Goal: Task Accomplishment & Management: Manage account settings

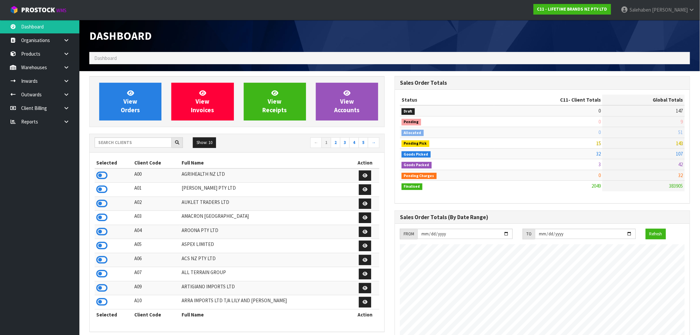
drag, startPoint x: 0, startPoint y: 0, endPoint x: 115, endPoint y: 143, distance: 183.2
click at [115, 143] on input "text" at bounding box center [133, 142] width 77 height 10
type input "1406"
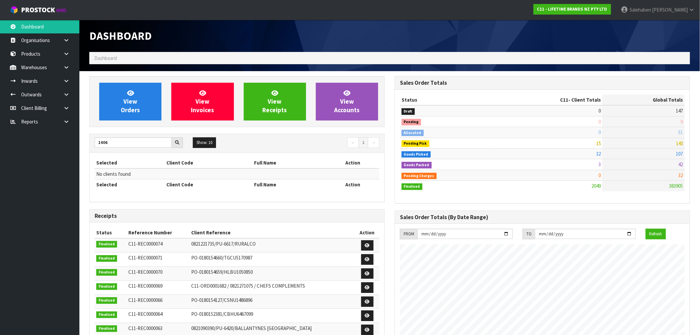
drag, startPoint x: 119, startPoint y: 142, endPoint x: 78, endPoint y: 154, distance: 42.5
click at [78, 154] on body "Toggle navigation ProStock WMS C11 - LIFETIME BRANDS NZ PTY LTD Salehaben Patel…" at bounding box center [350, 167] width 700 height 335
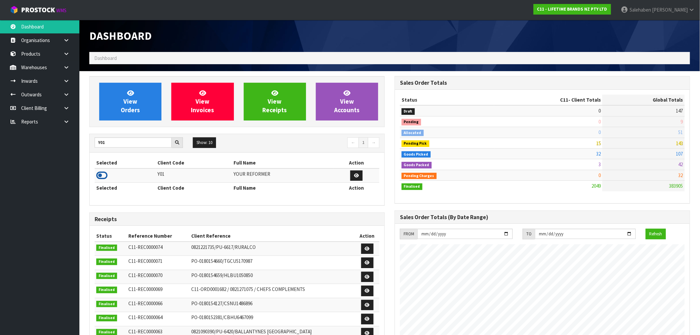
type input "Y01"
click at [100, 177] on icon at bounding box center [101, 175] width 11 height 10
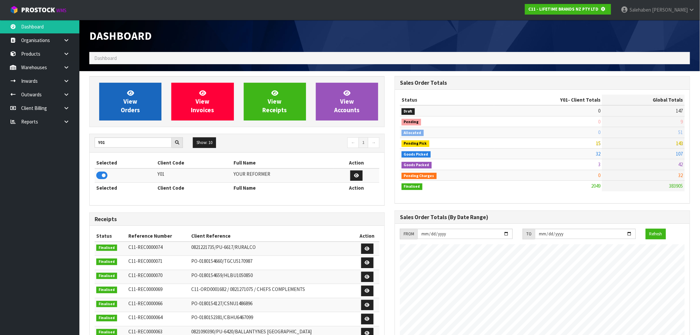
scroll to position [330561, 330668]
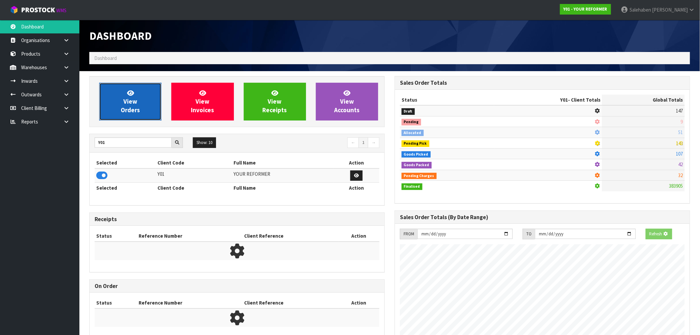
click at [127, 100] on span "View Orders" at bounding box center [130, 101] width 19 height 25
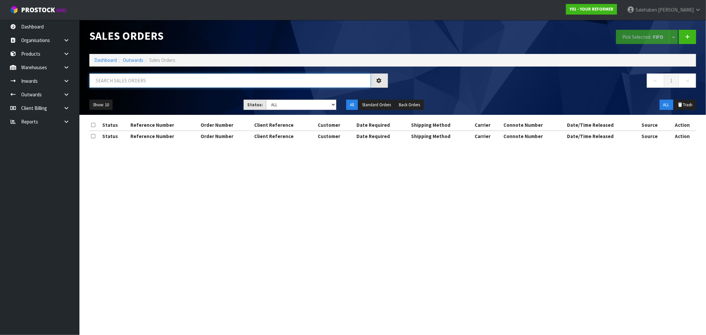
click at [110, 80] on input "text" at bounding box center [229, 80] width 281 height 14
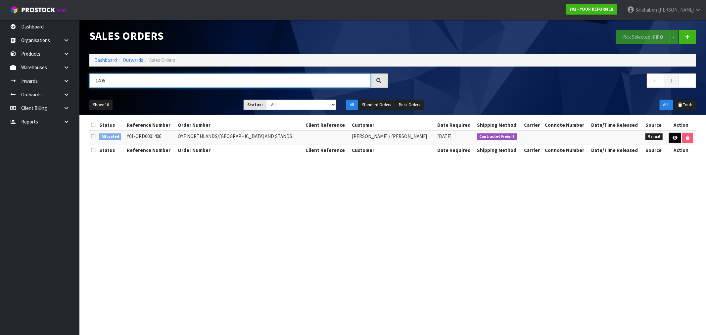
type input "1406"
click at [678, 138] on link at bounding box center [675, 138] width 12 height 11
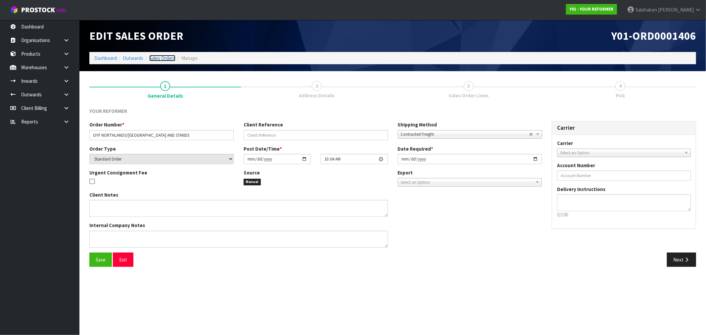
click at [166, 55] on link "Sales Orders" at bounding box center [162, 58] width 26 height 6
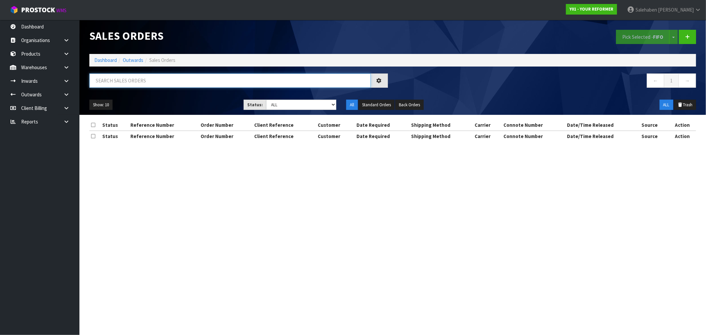
click at [200, 78] on input "text" at bounding box center [229, 80] width 281 height 14
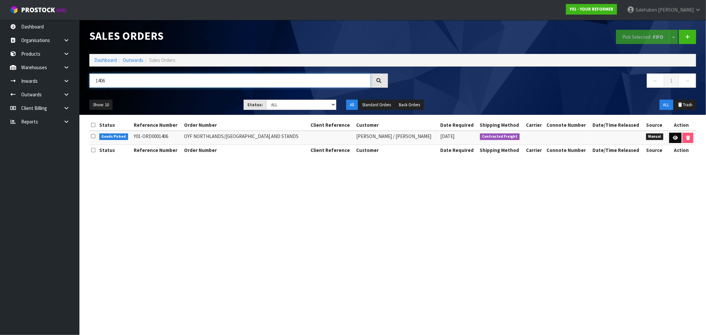
type input "1406"
click at [674, 137] on icon at bounding box center [675, 138] width 5 height 4
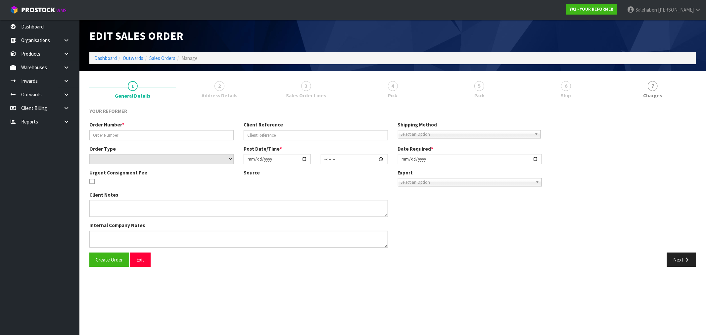
type input "OYF NORTHLANDS/[GEOGRAPHIC_DATA] AND STANDS"
select select "number:0"
type input "[DATE]"
type input "10:04:00.000"
type input "[DATE]"
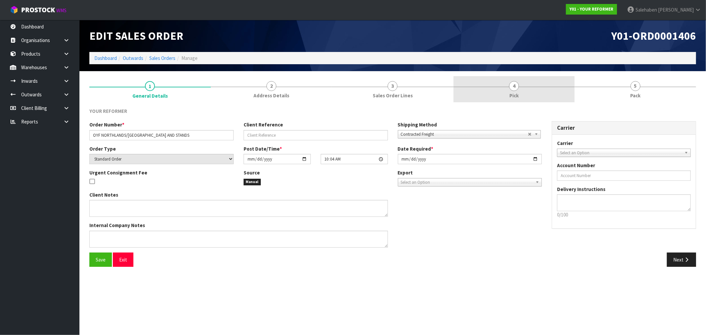
click at [516, 88] on span "4" at bounding box center [514, 86] width 10 height 10
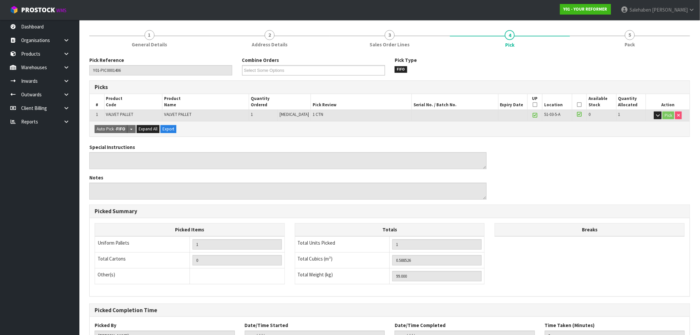
scroll to position [103, 0]
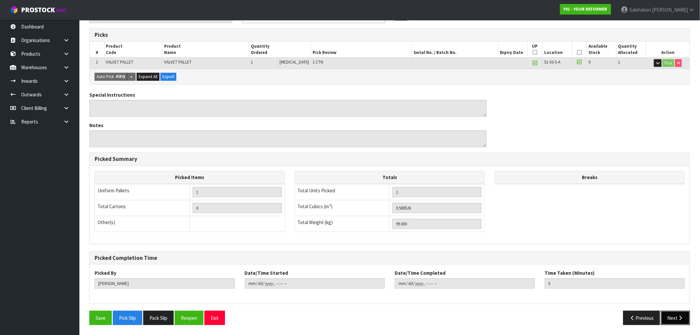
click at [675, 318] on button "Next" at bounding box center [675, 318] width 29 height 14
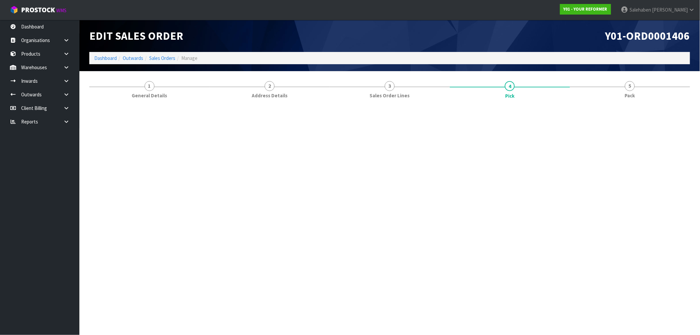
scroll to position [0, 0]
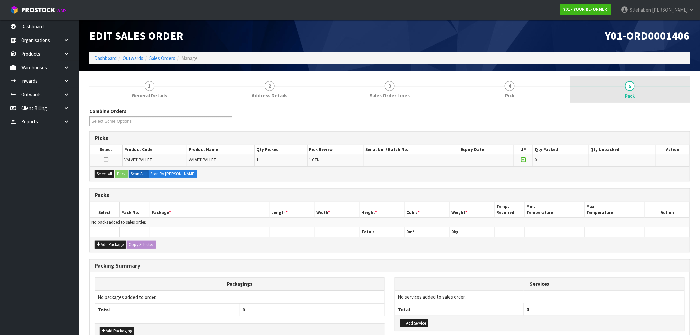
click at [630, 97] on span "Pack" at bounding box center [630, 95] width 10 height 7
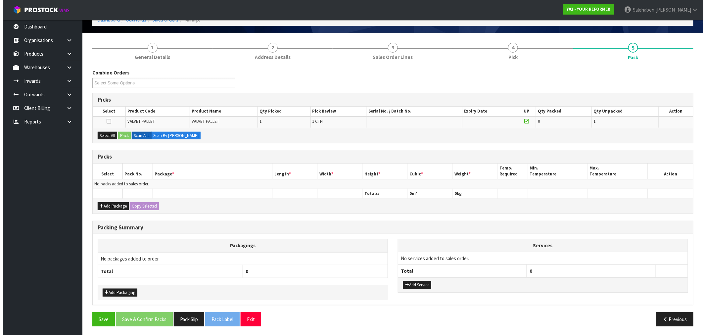
scroll to position [39, 0]
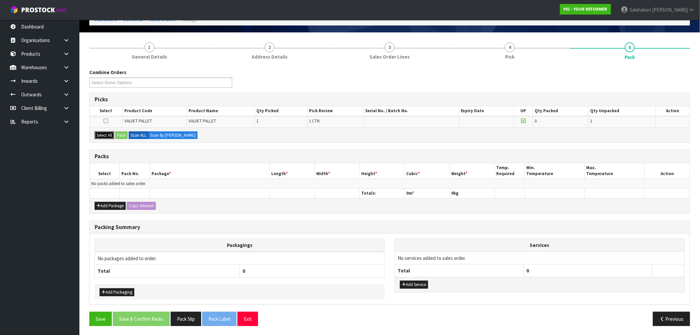
click at [105, 132] on button "Select All" at bounding box center [105, 135] width 20 height 8
click at [118, 133] on button "Pack" at bounding box center [121, 135] width 13 height 8
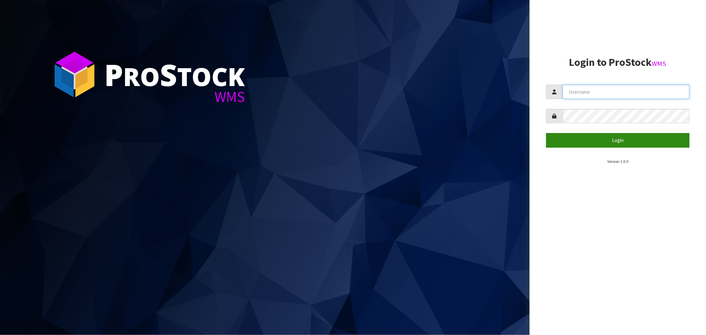
type input "[EMAIL_ADDRESS][DOMAIN_NAME]"
click at [622, 142] on button "Login" at bounding box center [617, 140] width 143 height 14
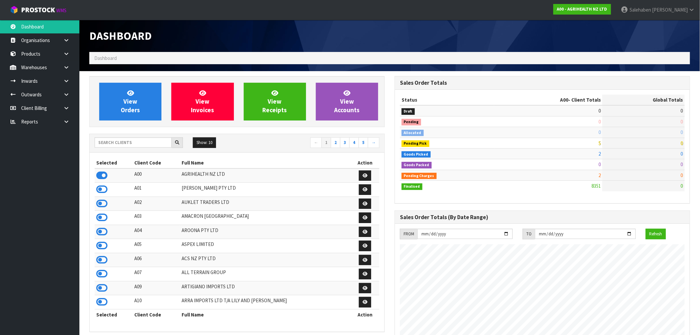
scroll to position [501, 305]
click at [154, 146] on input "text" at bounding box center [133, 142] width 77 height 10
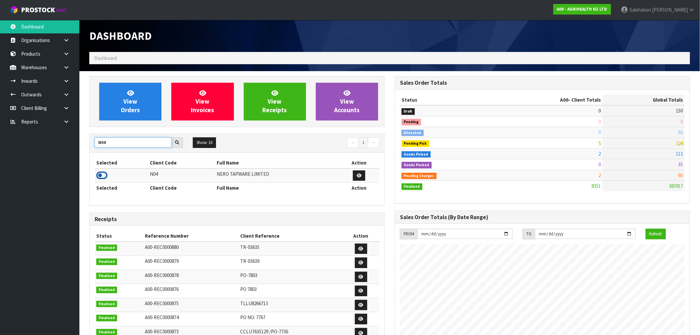
type input "N04"
click at [102, 176] on icon at bounding box center [101, 175] width 11 height 10
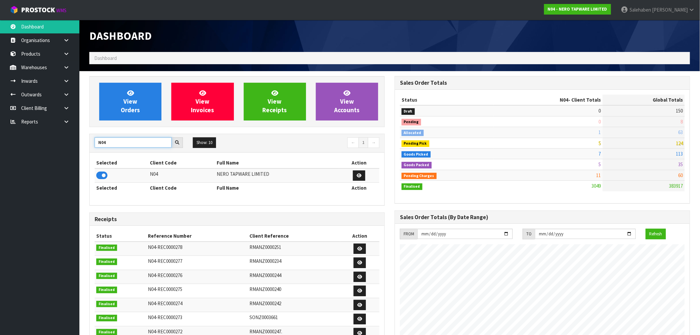
drag, startPoint x: 113, startPoint y: 147, endPoint x: 54, endPoint y: 155, distance: 60.1
click at [54, 155] on body "Toggle navigation ProStock WMS N04 - NERO TAPWARE LIMITED Salehaben Patel Logou…" at bounding box center [350, 167] width 700 height 335
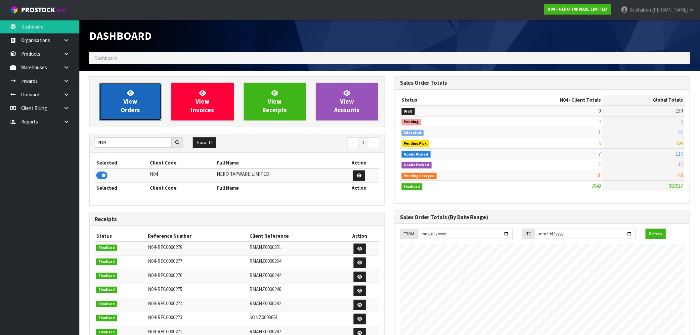
click at [142, 108] on link "View Orders" at bounding box center [130, 102] width 62 height 38
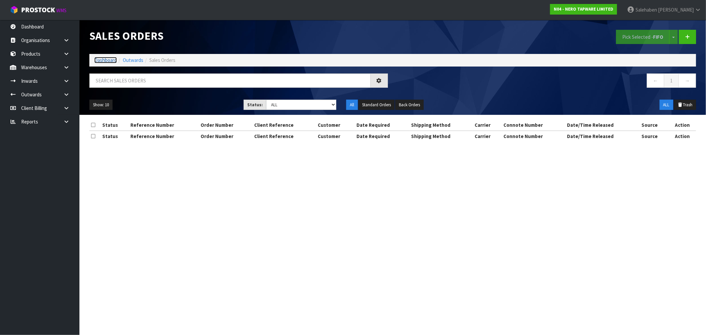
click at [109, 59] on link "Dashboard" at bounding box center [105, 60] width 23 height 6
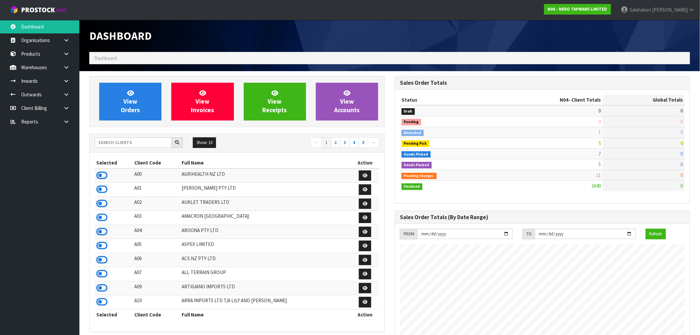
scroll to position [501, 305]
click at [114, 143] on input "text" at bounding box center [133, 142] width 77 height 10
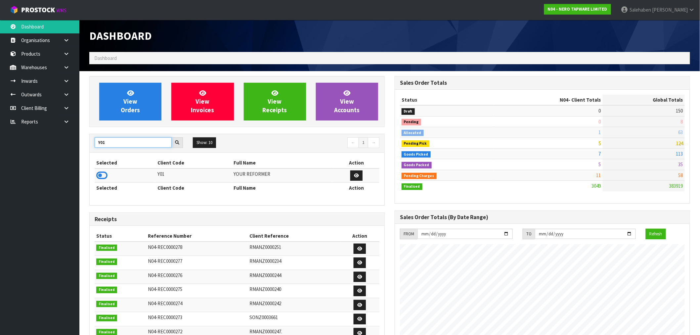
type input "Y01"
drag, startPoint x: 104, startPoint y: 168, endPoint x: 105, endPoint y: 176, distance: 8.6
click at [106, 180] on link at bounding box center [101, 177] width 11 height 6
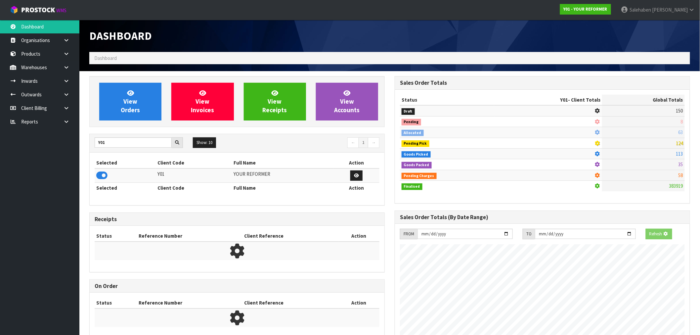
scroll to position [413, 305]
click at [137, 121] on div "View Orders View Invoices View Receipts View Accounts" at bounding box center [237, 101] width 296 height 51
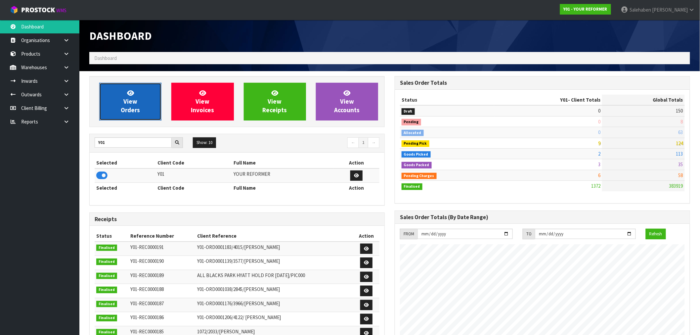
click at [137, 107] on span "View Orders" at bounding box center [130, 101] width 19 height 25
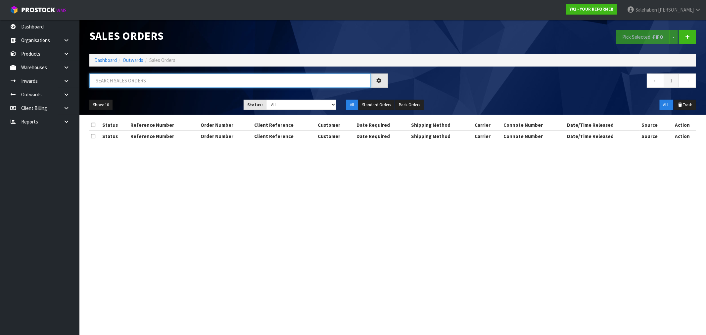
click at [142, 81] on input "text" at bounding box center [229, 80] width 281 height 14
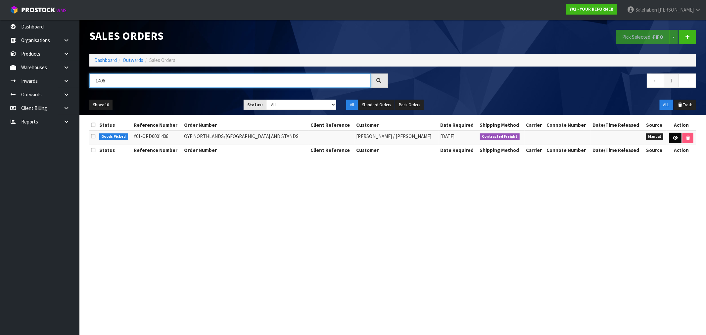
type input "1406"
click at [673, 137] on icon at bounding box center [675, 138] width 5 height 4
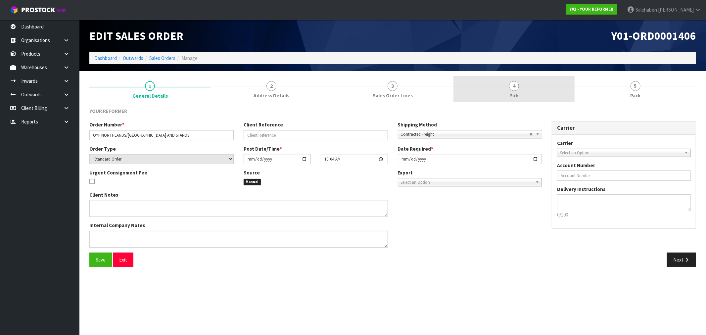
click at [517, 89] on span "4" at bounding box center [514, 86] width 10 height 10
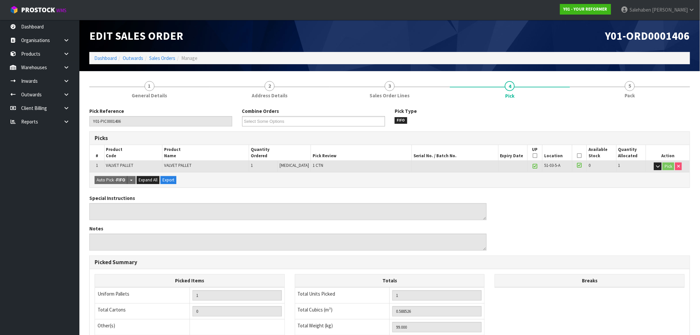
click at [577, 156] on icon at bounding box center [579, 156] width 5 height 0
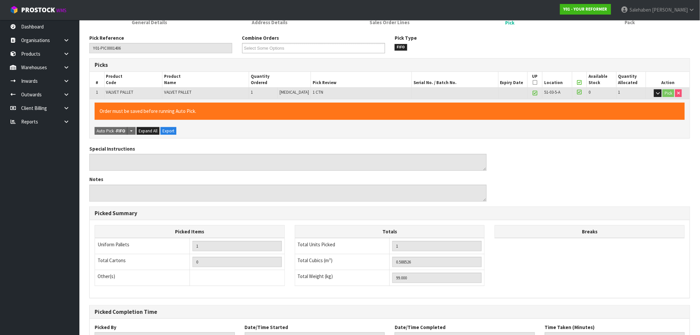
scroll to position [127, 0]
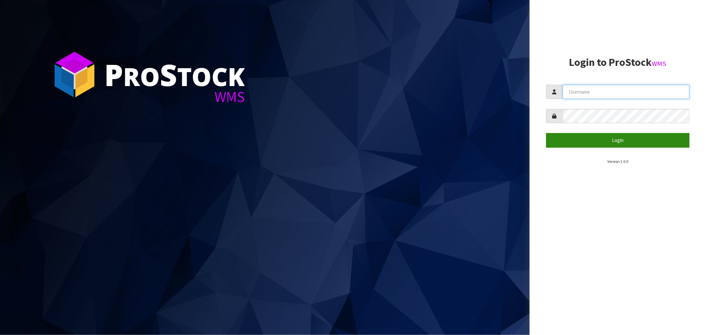
type input "[EMAIL_ADDRESS][DOMAIN_NAME]"
click at [620, 140] on button "Login" at bounding box center [617, 140] width 143 height 14
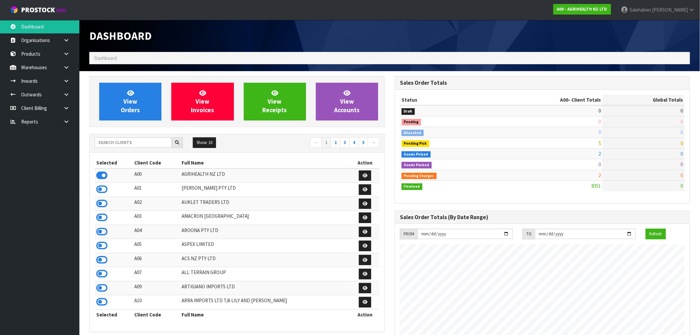
scroll to position [501, 305]
click at [144, 140] on input "text" at bounding box center [133, 142] width 77 height 10
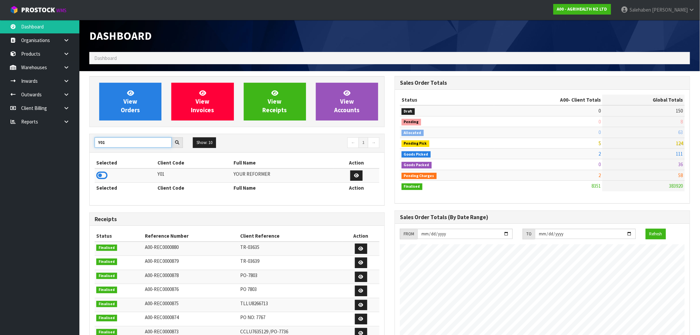
type input "Y01"
click at [95, 176] on td at bounding box center [125, 175] width 61 height 14
click at [102, 172] on icon at bounding box center [101, 175] width 11 height 10
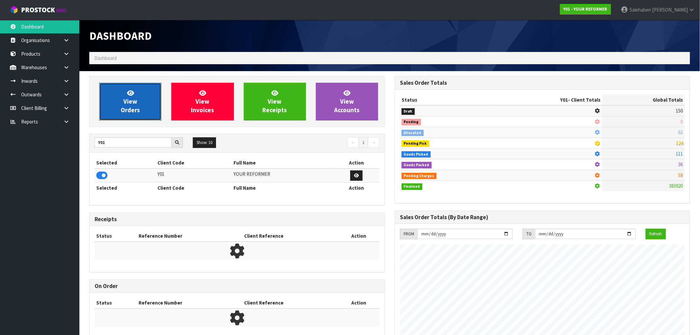
scroll to position [459, 305]
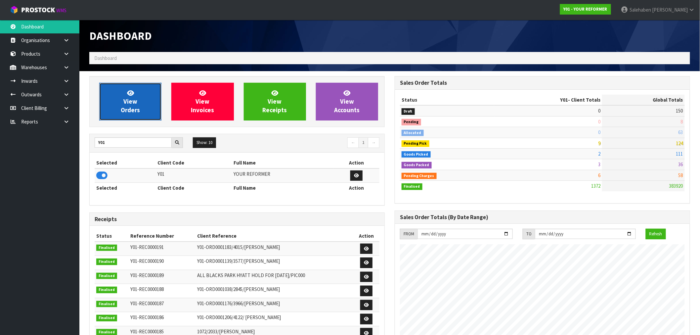
click at [145, 107] on link "View Orders" at bounding box center [130, 102] width 62 height 38
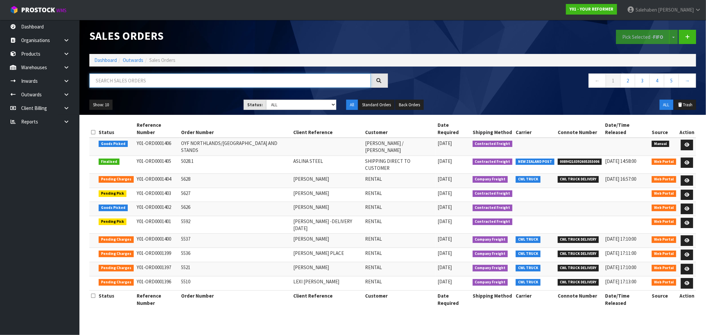
click at [213, 79] on input "text" at bounding box center [229, 80] width 281 height 14
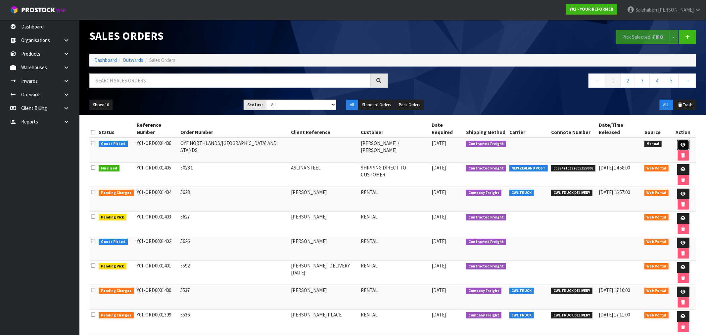
click at [681, 143] on icon at bounding box center [683, 145] width 5 height 4
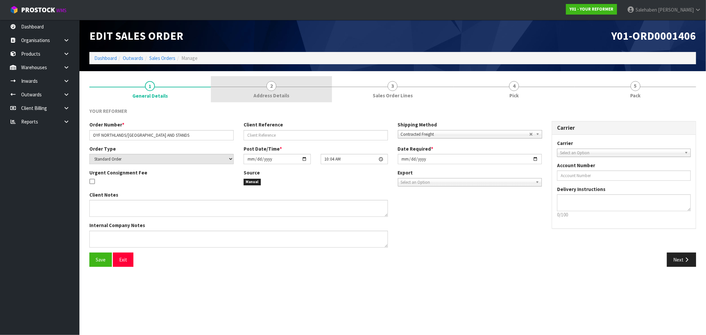
click at [278, 93] on span "Address Details" at bounding box center [272, 95] width 36 height 7
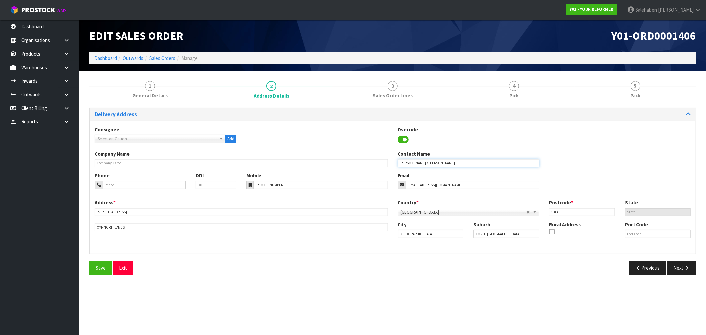
drag, startPoint x: 444, startPoint y: 163, endPoint x: 396, endPoint y: 164, distance: 48.4
click at [396, 164] on div "Contact Name WILLIAM COLE / RACHEL" at bounding box center [469, 158] width 152 height 17
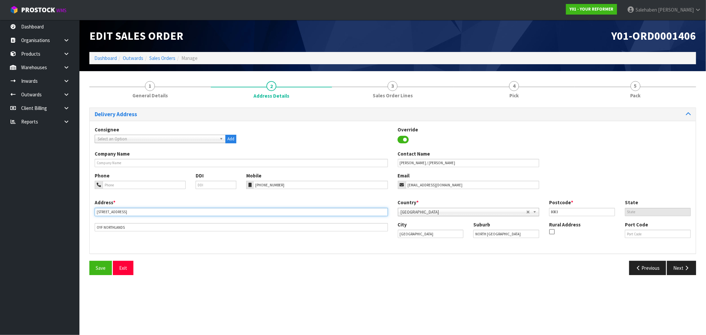
drag, startPoint x: 136, startPoint y: 214, endPoint x: 94, endPoint y: 214, distance: 42.0
click at [94, 214] on div "Address * 6A PANDORA STREET This address line exceeds the recommended limit of …" at bounding box center [241, 215] width 303 height 32
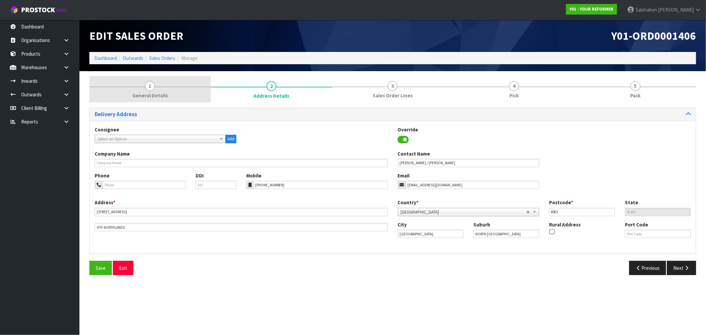
click at [152, 92] on span "General Details" at bounding box center [149, 95] width 35 height 7
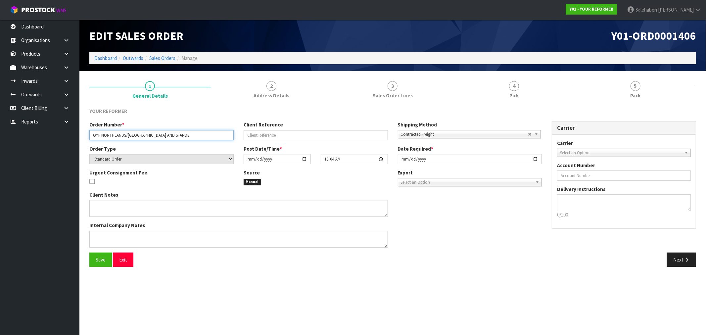
drag, startPoint x: 181, startPoint y: 135, endPoint x: 90, endPoint y: 136, distance: 91.0
click at [90, 136] on input "OYF NORTHLANDS/[GEOGRAPHIC_DATA] AND STANDS" at bounding box center [161, 135] width 144 height 10
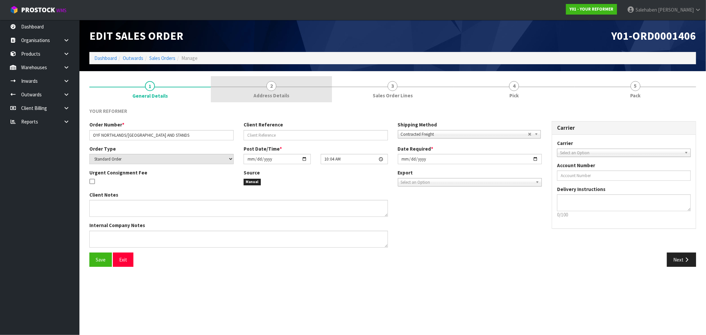
click at [272, 88] on span "2" at bounding box center [271, 86] width 10 height 10
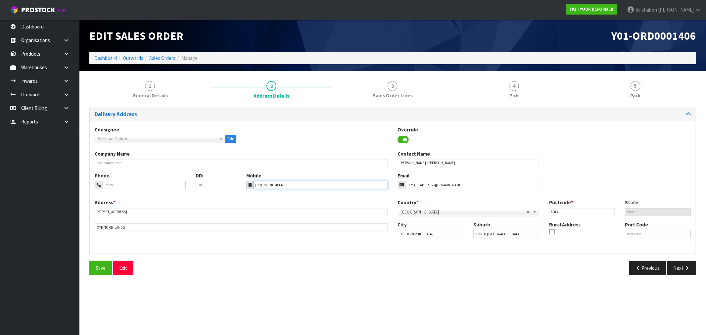
drag, startPoint x: 286, startPoint y: 186, endPoint x: 256, endPoint y: 186, distance: 30.1
click at [256, 186] on input "[PHONE_NUMBER]" at bounding box center [320, 185] width 135 height 8
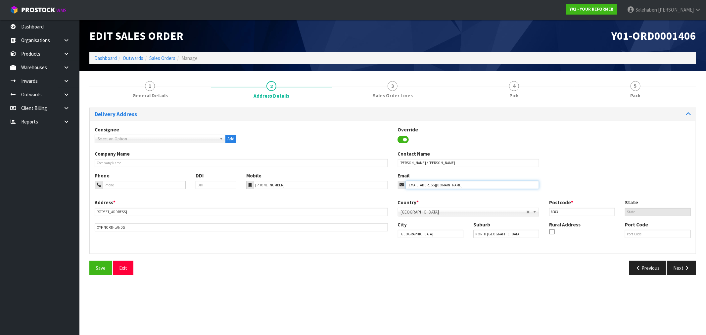
drag, startPoint x: 440, startPoint y: 185, endPoint x: 407, endPoint y: 184, distance: 32.1
click at [407, 184] on input "[EMAIL_ADDRESS][DOMAIN_NAME]" at bounding box center [473, 185] width 134 height 8
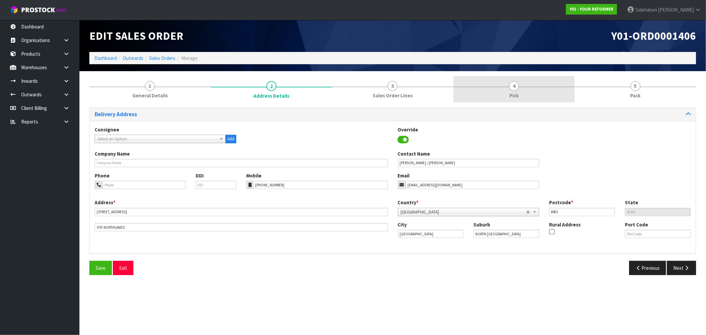
click at [511, 89] on span "4" at bounding box center [514, 86] width 10 height 10
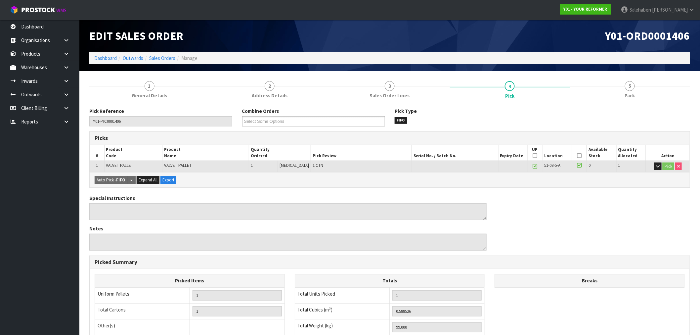
click at [578, 156] on icon at bounding box center [579, 156] width 5 height 0
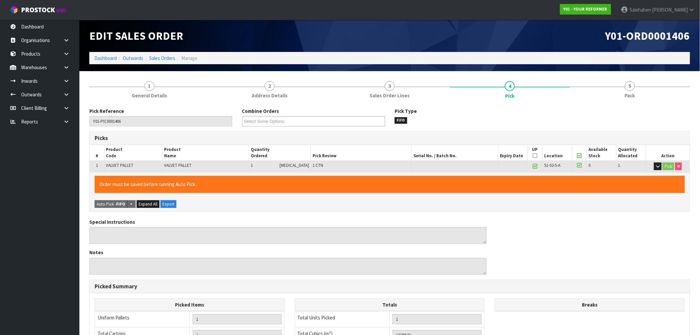
click at [534, 156] on icon at bounding box center [535, 156] width 5 height 0
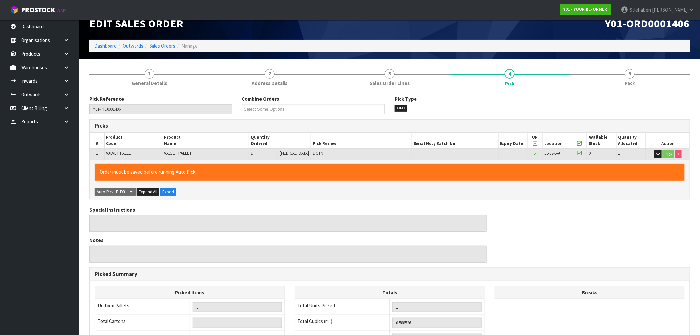
scroll to position [127, 0]
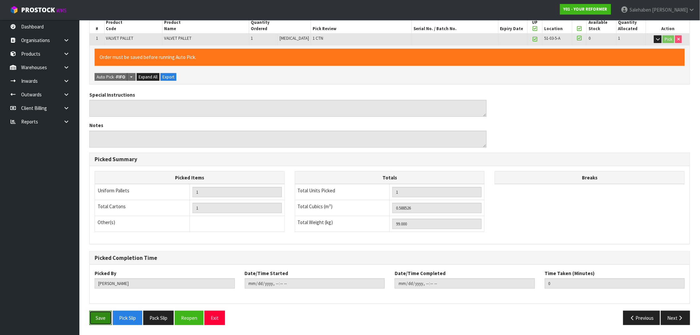
click at [98, 319] on button "Save" at bounding box center [100, 318] width 23 height 14
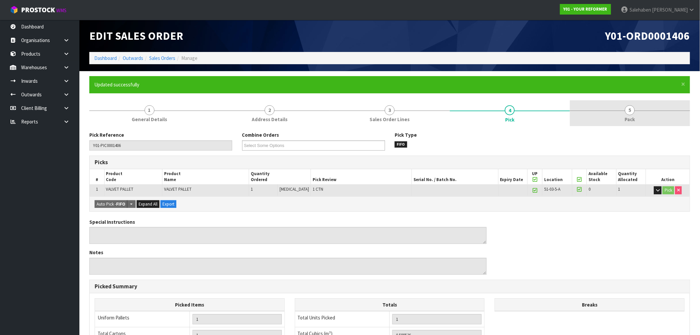
click at [629, 110] on span "5" at bounding box center [630, 110] width 10 height 10
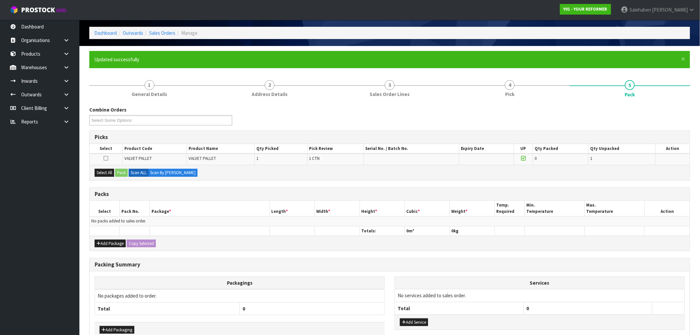
scroll to position [37, 0]
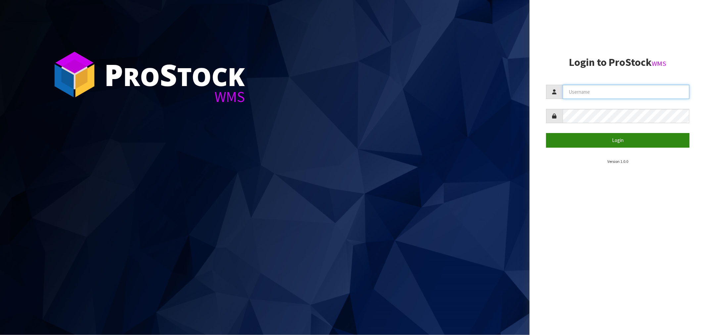
type input "[EMAIL_ADDRESS][DOMAIN_NAME]"
click at [623, 143] on button "Login" at bounding box center [617, 140] width 143 height 14
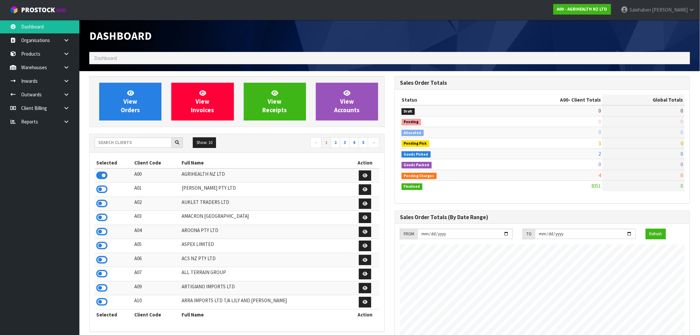
scroll to position [501, 305]
click at [130, 144] on input "text" at bounding box center [133, 142] width 77 height 10
type input "1"
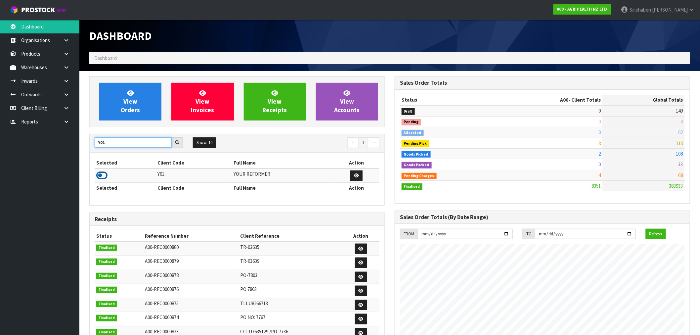
type input "Y01"
click at [100, 179] on icon at bounding box center [101, 175] width 11 height 10
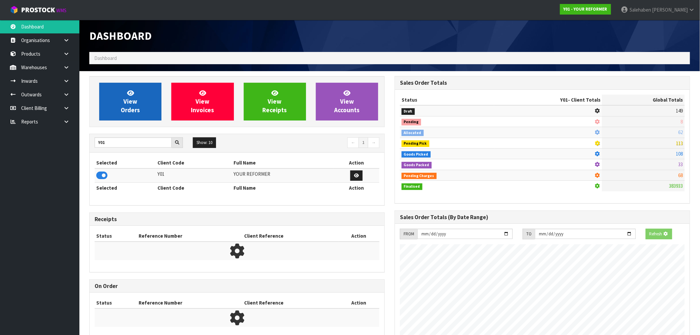
scroll to position [413, 305]
click at [127, 118] on link "View Orders" at bounding box center [130, 102] width 62 height 38
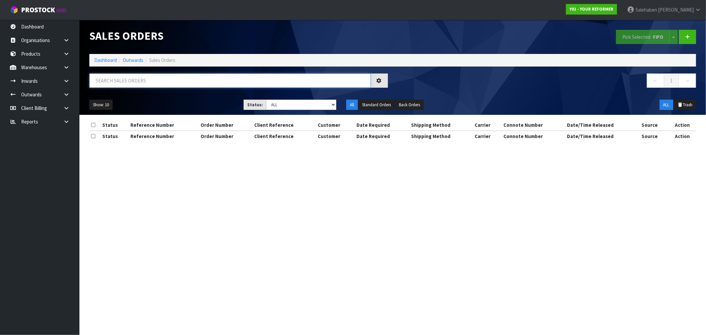
click at [124, 81] on input "text" at bounding box center [229, 80] width 281 height 14
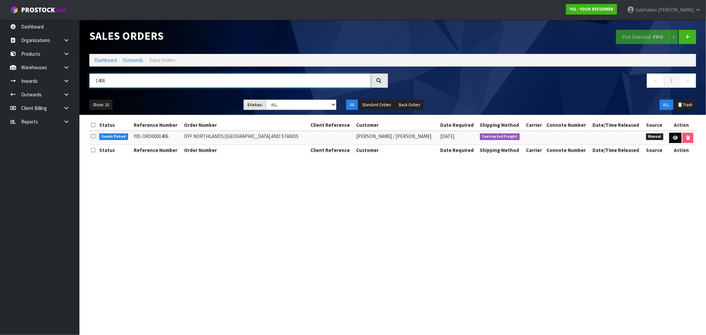
type input "1406"
click at [674, 139] on icon at bounding box center [675, 138] width 5 height 4
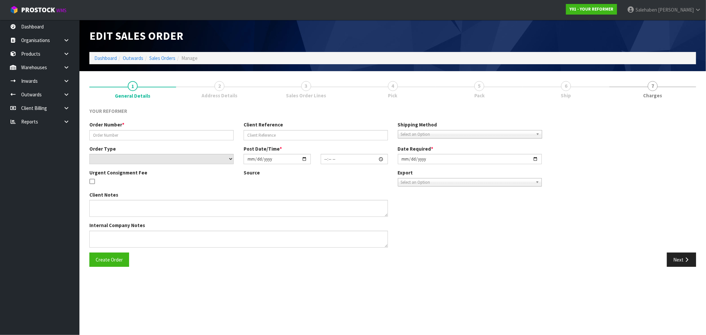
type input "OYF NORTHLANDS/[GEOGRAPHIC_DATA] AND STANDS"
select select "number:0"
type input "[DATE]"
type input "10:04:00.000"
type input "[DATE]"
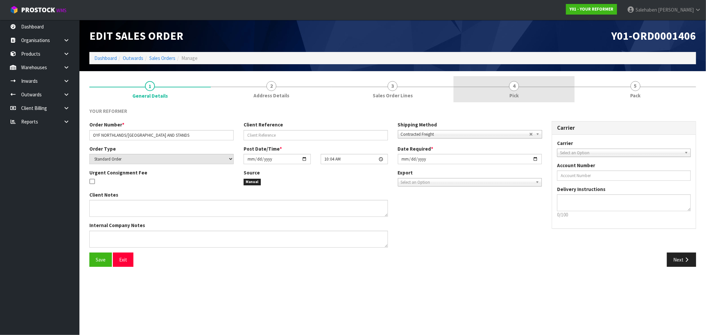
click at [514, 89] on span "4" at bounding box center [514, 86] width 10 height 10
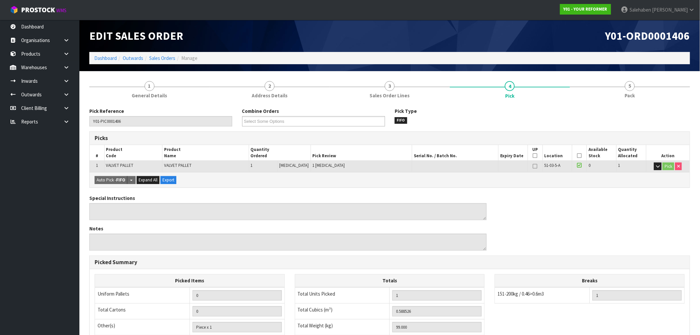
click at [579, 156] on icon at bounding box center [580, 156] width 5 height 0
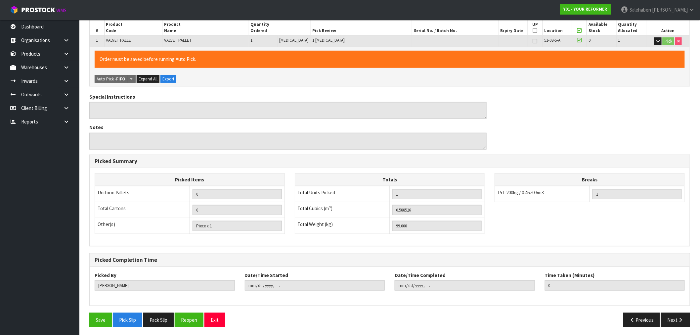
scroll to position [127, 0]
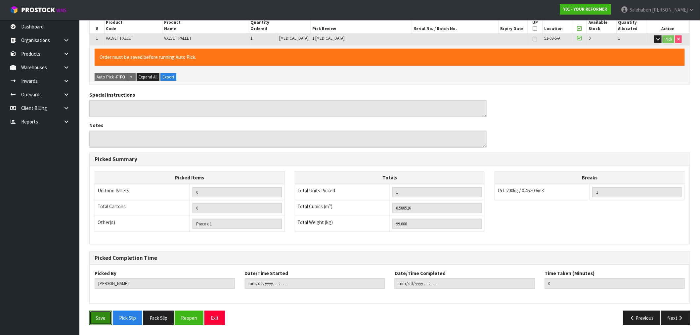
click at [103, 318] on button "Save" at bounding box center [100, 318] width 23 height 14
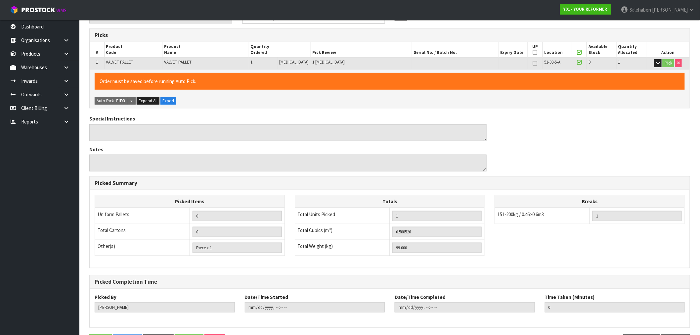
scroll to position [0, 0]
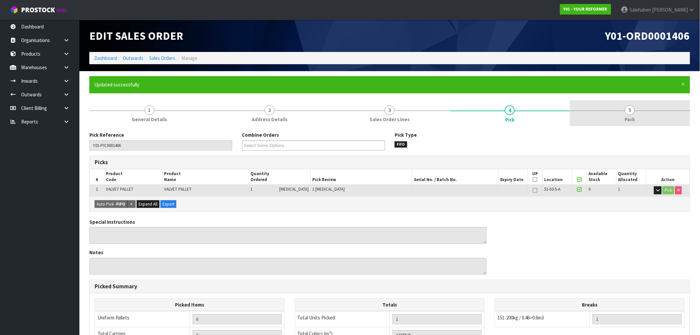
click at [639, 117] on link "5 Pack" at bounding box center [630, 113] width 120 height 26
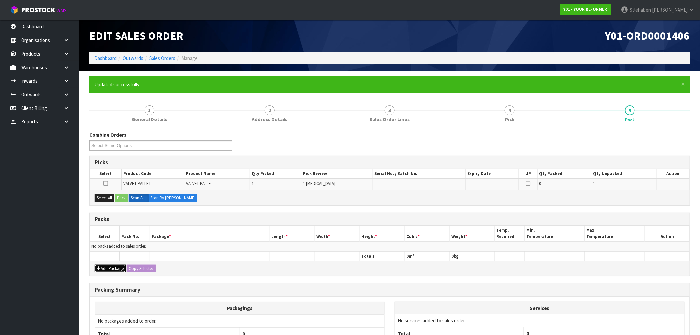
click at [116, 267] on button "Add Package" at bounding box center [110, 269] width 31 height 8
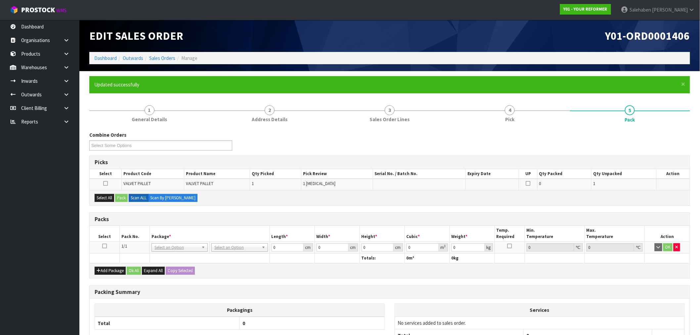
click at [106, 246] on icon at bounding box center [104, 246] width 5 height 0
click at [107, 198] on button "Select All" at bounding box center [105, 198] width 20 height 8
click at [120, 196] on button "Pack" at bounding box center [121, 198] width 13 height 8
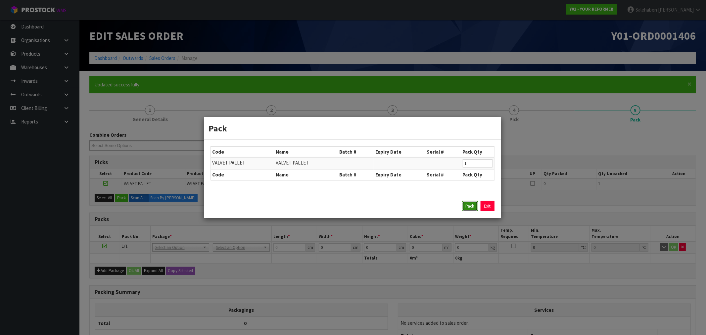
click at [470, 203] on button "Pack" at bounding box center [470, 206] width 16 height 11
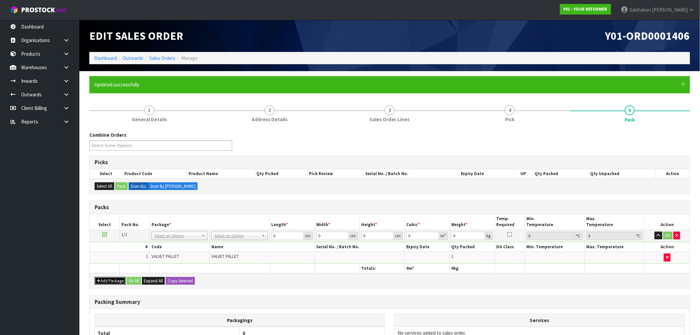
click at [105, 280] on button "Add Package" at bounding box center [110, 281] width 31 height 8
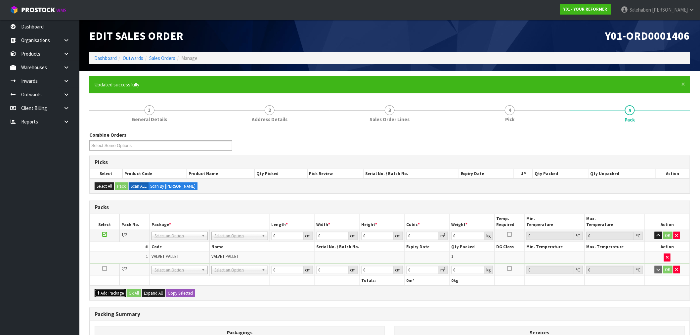
click at [107, 292] on button "Add Package" at bounding box center [110, 293] width 31 height 8
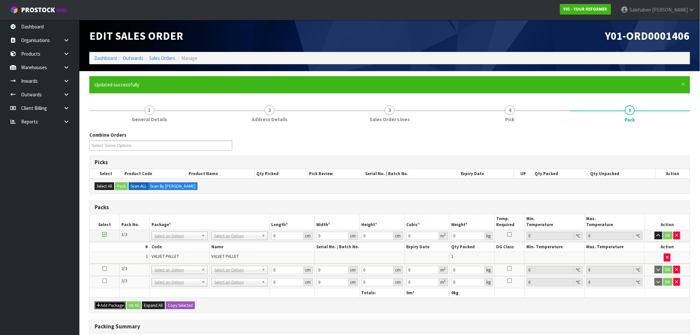
click at [108, 303] on button "Add Package" at bounding box center [110, 306] width 31 height 8
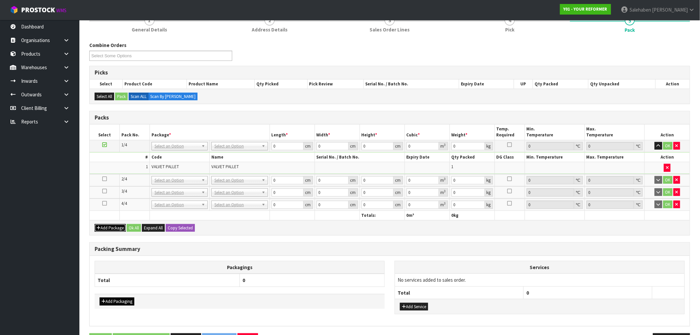
scroll to position [110, 0]
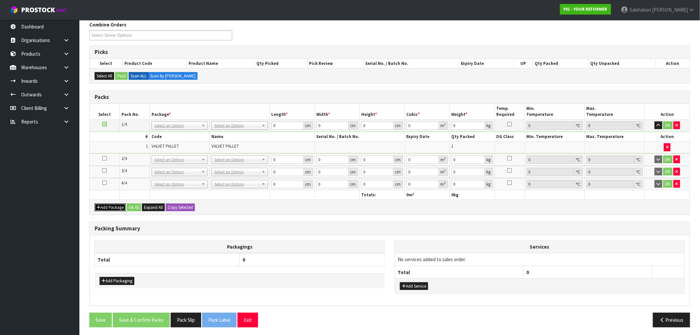
click at [110, 207] on button "Add Package" at bounding box center [110, 208] width 31 height 8
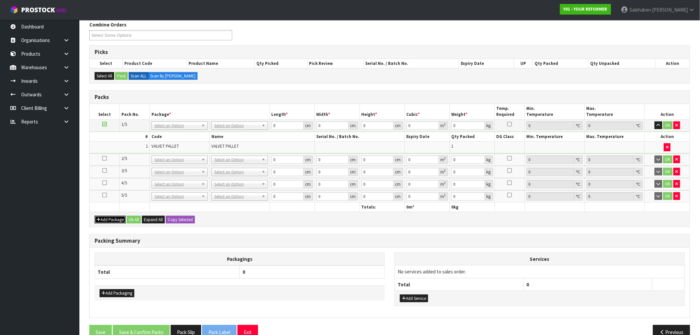
click at [111, 219] on button "Add Package" at bounding box center [110, 220] width 31 height 8
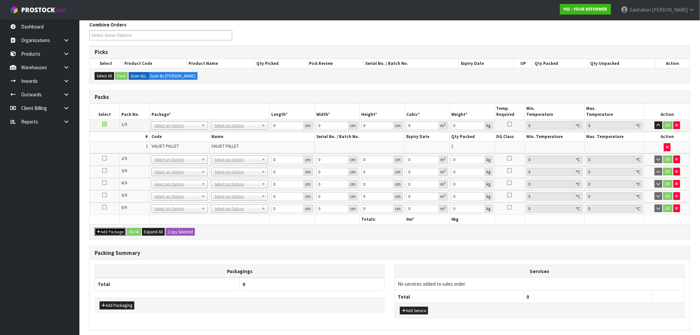
click at [110, 230] on button "Add Package" at bounding box center [110, 232] width 31 height 8
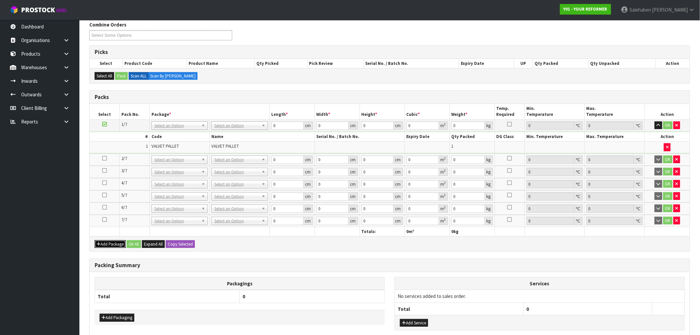
click at [106, 241] on button "Add Package" at bounding box center [110, 244] width 31 height 8
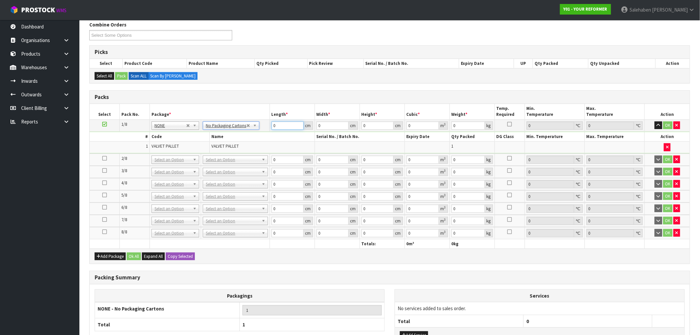
drag, startPoint x: 283, startPoint y: 123, endPoint x: 267, endPoint y: 127, distance: 16.5
click at [267, 127] on tr "1/8 NONE 007-001 007-002 007-004 007-009 007-013 007-014 007-015 007-017 007-01…" at bounding box center [390, 125] width 600 height 12
type input "103"
type input "22"
type input "1"
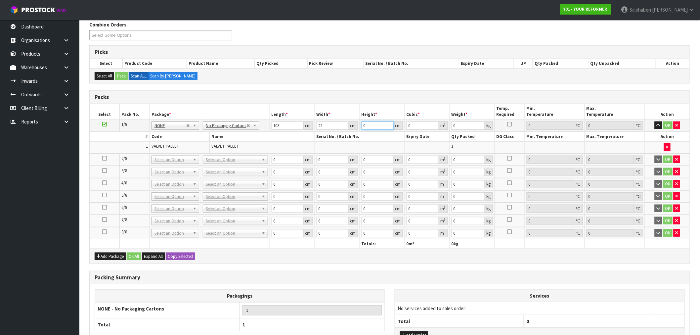
type input "0.002266"
type input "16"
type input "0.036256"
type input "16"
type input "11"
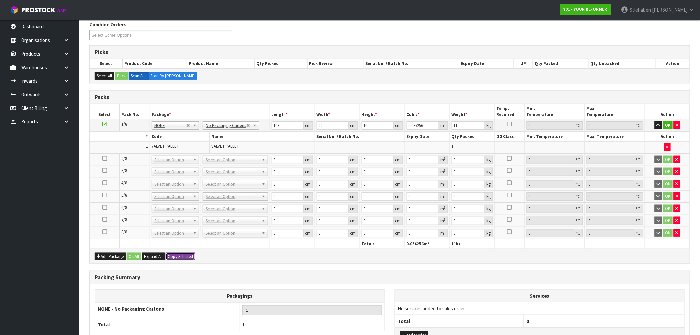
click at [179, 256] on button "Copy Selected" at bounding box center [180, 257] width 29 height 8
click at [179, 256] on span "Confirm" at bounding box center [175, 257] width 15 height 6
type input "103"
type input "22"
type input "16"
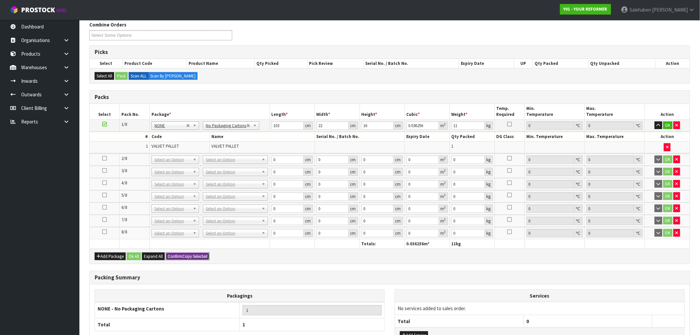
type input "0.036256"
type input "11"
type input "103"
type input "22"
type input "16"
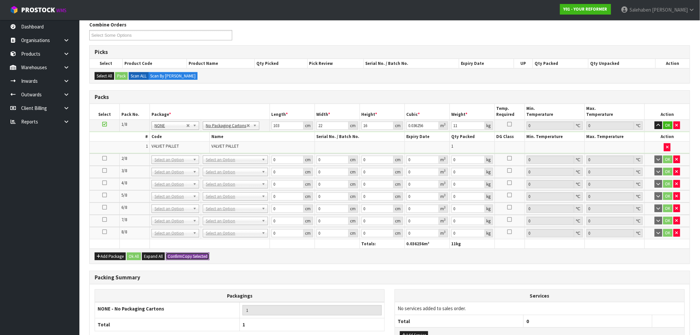
type input "0.036256"
type input "11"
type input "103"
type input "22"
type input "16"
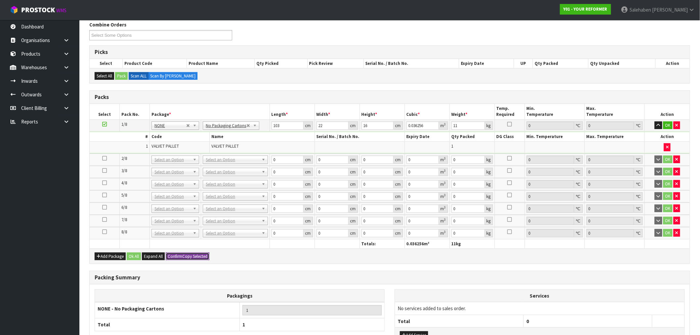
type input "0.036256"
type input "11"
type input "103"
type input "22"
type input "16"
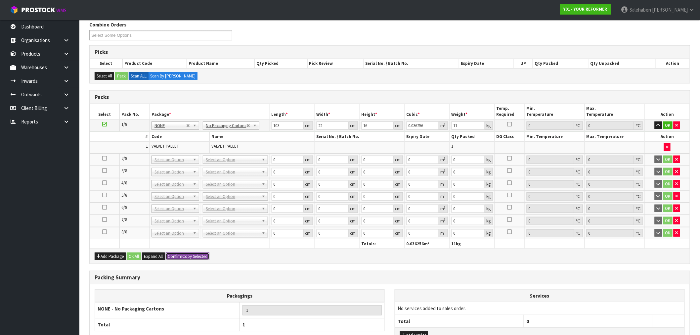
type input "0.036256"
type input "11"
type input "103"
type input "22"
type input "16"
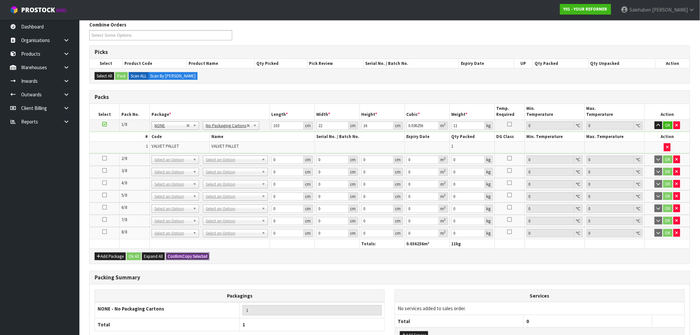
type input "0.036256"
type input "11"
type input "103"
type input "22"
type input "16"
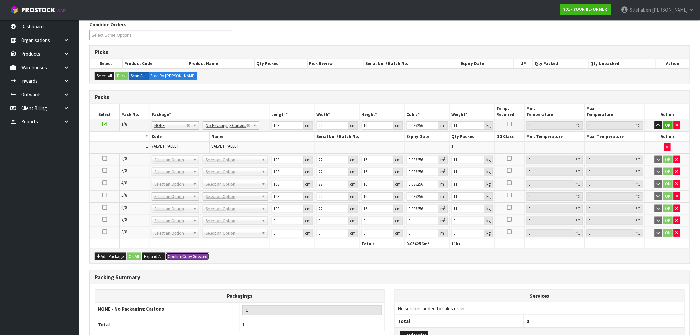
type input "0.036256"
type input "11"
type input "103"
type input "22"
type input "16"
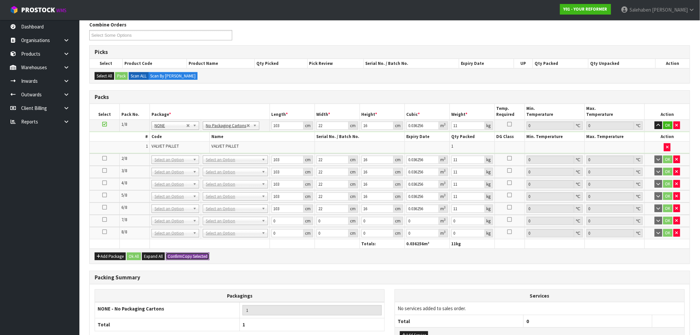
type input "0.036256"
type input "11"
type input "8"
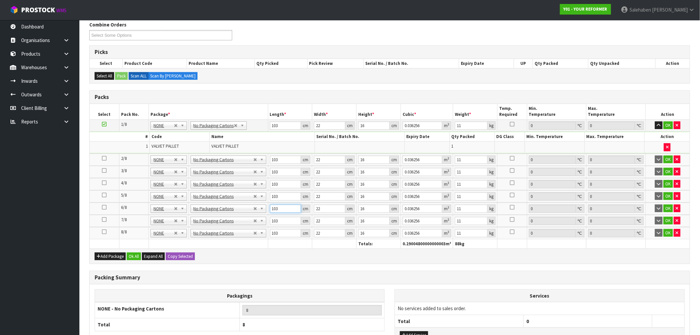
drag, startPoint x: 286, startPoint y: 207, endPoint x: 249, endPoint y: 212, distance: 37.8
click at [249, 212] on tr "6/8 NONE 007-001 007-002 007-004 007-009 007-013 007-014 007-015 007-017 007-01…" at bounding box center [390, 209] width 600 height 12
type input "5"
type input "0.00176"
type input "58"
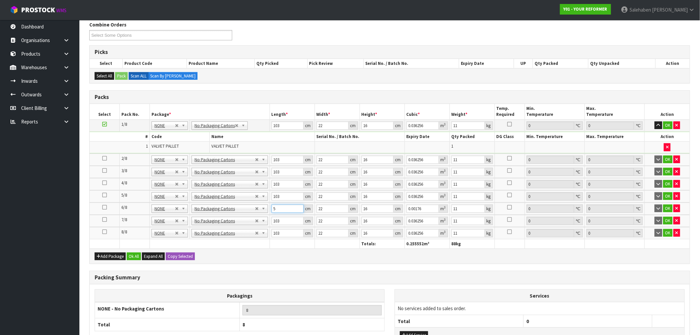
type input "0.020416"
type input "58"
type input "2"
type input "0.001856"
type input "22"
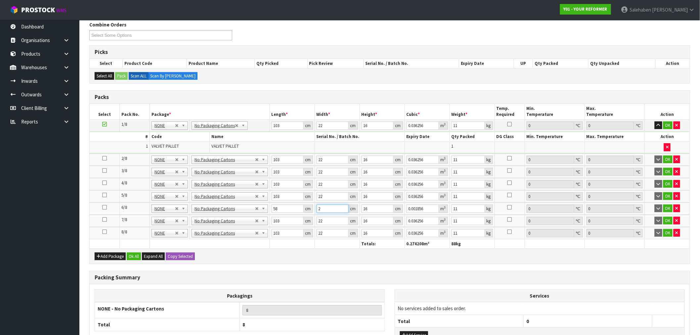
type input "0.020416"
type input "4"
type input "0.005104"
type input "40"
type input "0.05104"
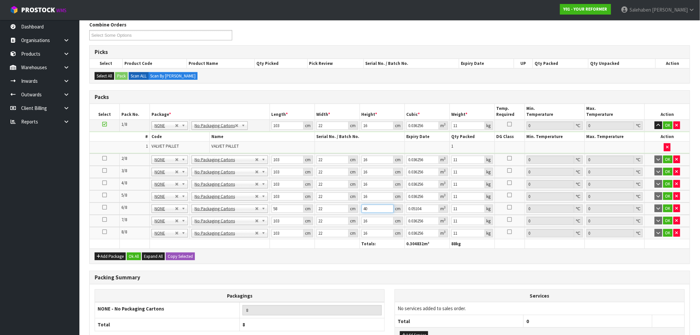
type input "40"
type input "13"
drag, startPoint x: 279, startPoint y: 220, endPoint x: 261, endPoint y: 226, distance: 18.2
click at [261, 226] on table "Select Pack No. Package * Length * Width * Height * Cubic * Weight * Temp. Requ…" at bounding box center [390, 176] width 600 height 145
type input "5"
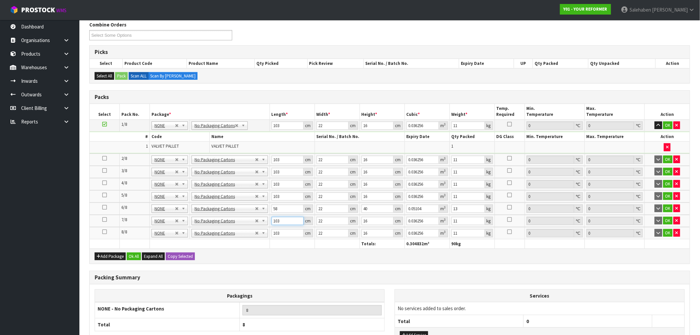
type input "0.00176"
type input "58"
type input "0.020416"
type input "58"
type input "2"
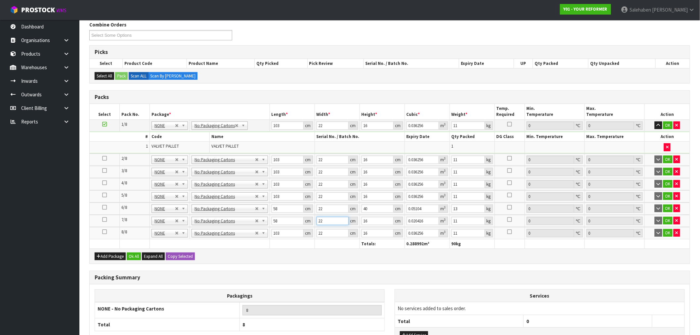
type input "0.001856"
type input "22"
type input "0.020416"
type input "4"
type input "0.005104"
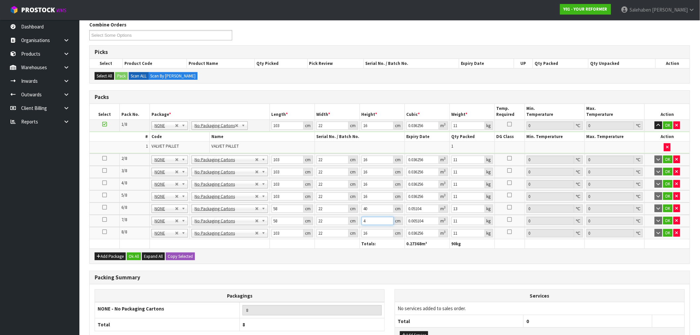
type input "40"
type input "0.05104"
type input "40"
type input "1"
drag, startPoint x: 370, startPoint y: 223, endPoint x: 352, endPoint y: 223, distance: 17.2
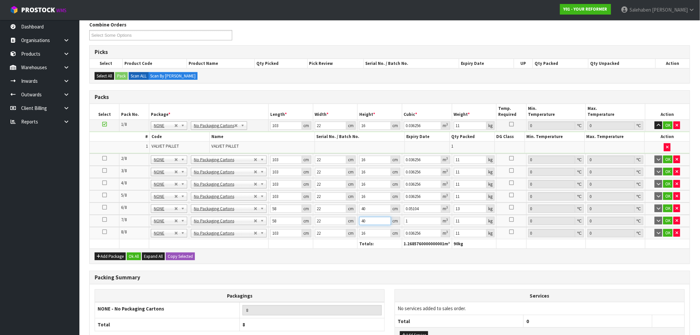
click at [354, 223] on tr "7/8 NONE 007-001 007-002 007-004 007-009 007-013 007-014 007-015 007-017 007-01…" at bounding box center [390, 221] width 600 height 12
type input "4"
type input "0.005104"
type input "40"
type input "0.05104"
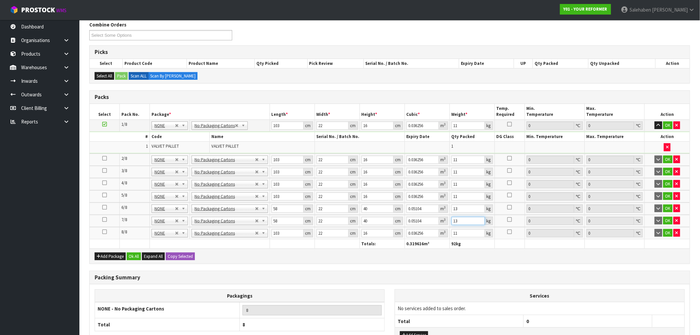
type input "13"
drag, startPoint x: 283, startPoint y: 232, endPoint x: 248, endPoint y: 243, distance: 37.6
click at [248, 243] on table "Select Pack No. Package * Length * Width * Height * Cubic * Weight * Temp. Requ…" at bounding box center [390, 176] width 600 height 145
type input "5"
type input "0.00176"
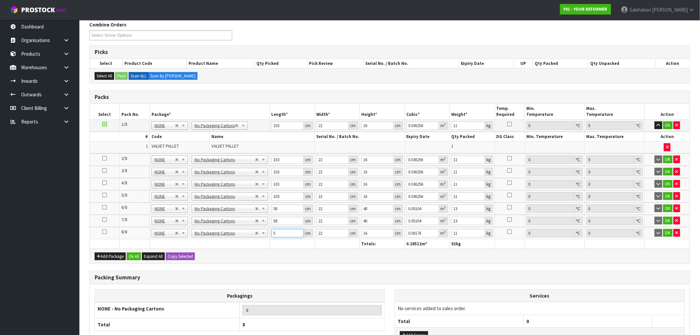
type input "58"
type input "0.020416"
type input "58"
type input "4"
type input "0.003712"
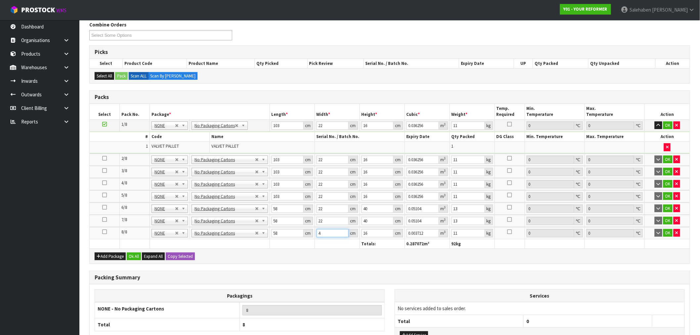
type input "40"
type input "0.03712"
type input "40"
type input "1"
type input "0.00232"
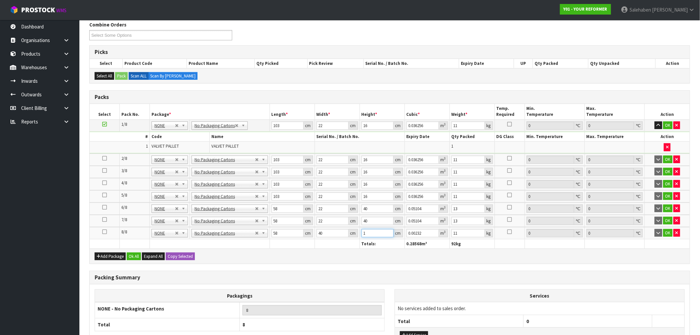
type input "12"
type input "0.02784"
type input "12"
drag, startPoint x: 461, startPoint y: 229, endPoint x: 449, endPoint y: 236, distance: 13.7
click at [450, 236] on td "12 kg" at bounding box center [472, 233] width 45 height 12
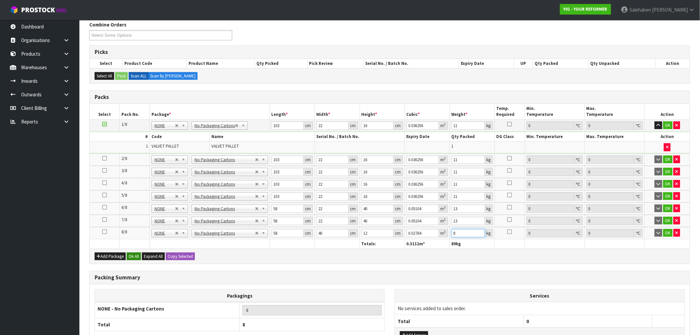
type input "8"
click at [137, 253] on button "Ok All" at bounding box center [134, 257] width 14 height 8
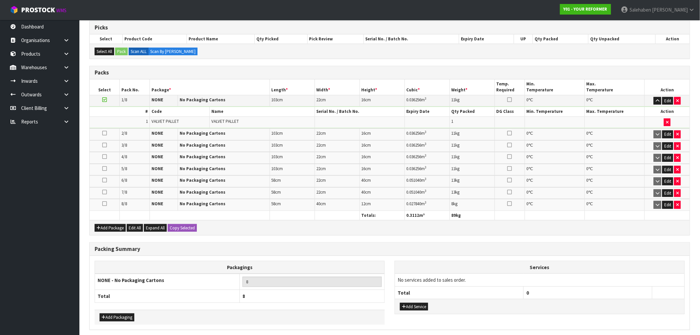
scroll to position [159, 0]
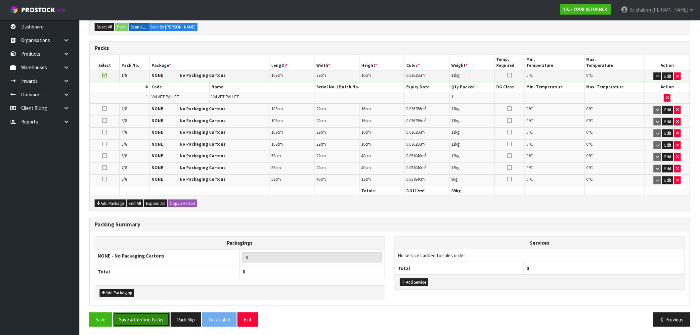
click at [156, 317] on button "Save & Confirm Packs" at bounding box center [141, 319] width 57 height 14
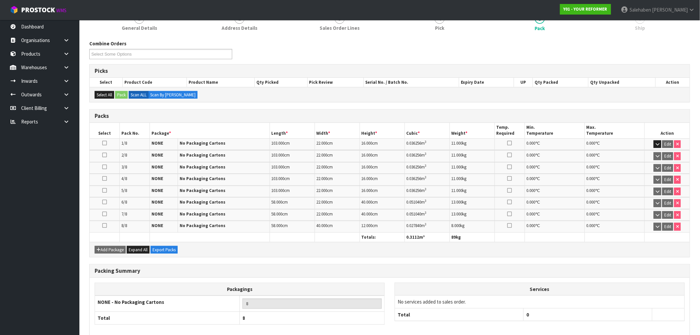
scroll to position [123, 0]
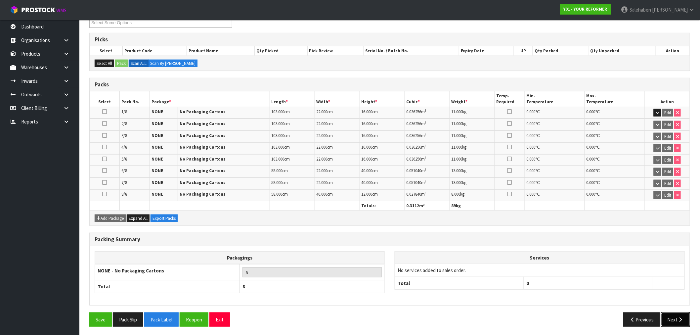
click at [670, 318] on button "Next" at bounding box center [675, 319] width 29 height 14
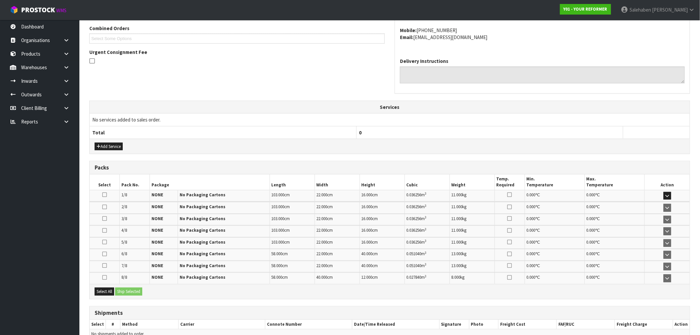
scroll to position [207, 0]
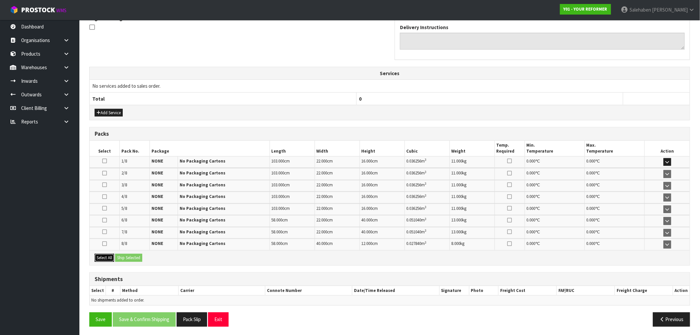
click at [102, 257] on button "Select All" at bounding box center [105, 258] width 20 height 8
click at [127, 255] on button "Ship Selected" at bounding box center [128, 258] width 27 height 8
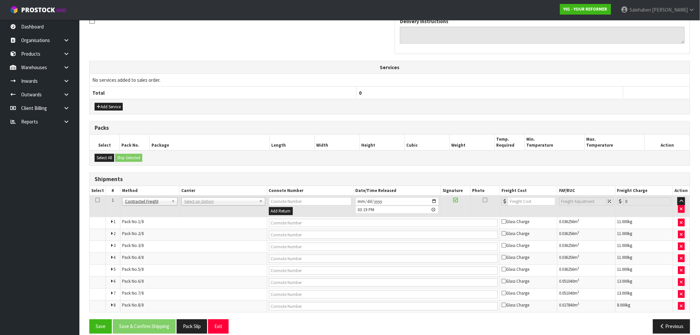
scroll to position [221, 0]
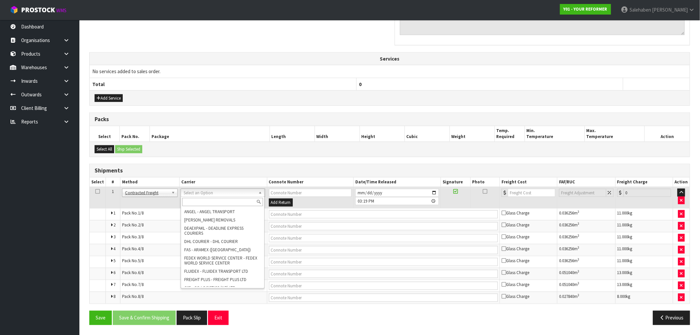
click at [202, 203] on input "text" at bounding box center [222, 202] width 81 height 8
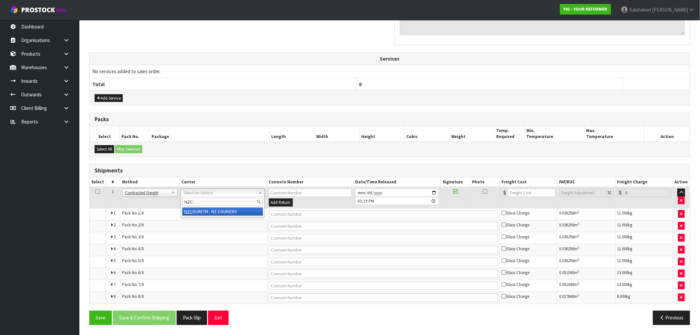
type input "NZC"
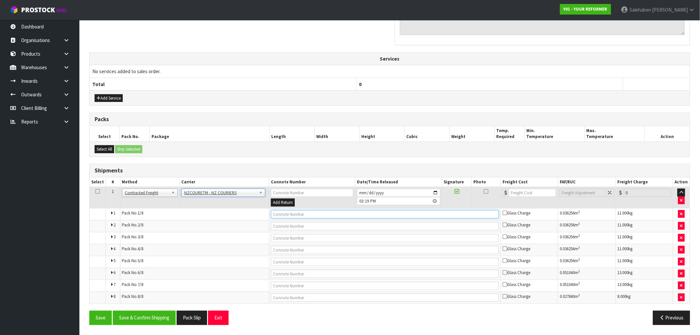
click at [277, 216] on input "text" at bounding box center [385, 214] width 228 height 8
click at [290, 214] on input "text" at bounding box center [385, 214] width 228 height 8
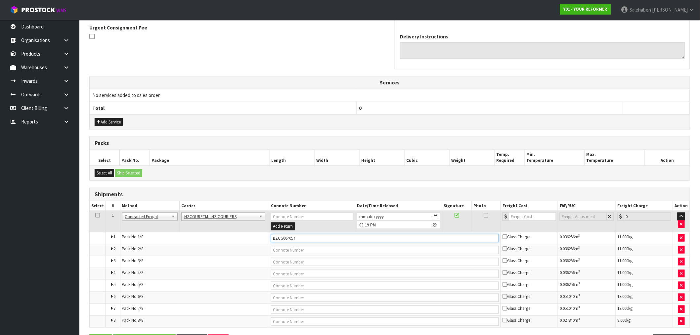
scroll to position [184, 0]
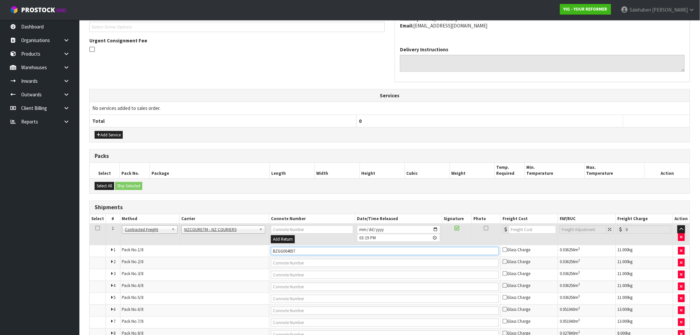
type input "BZGG004057"
click at [520, 233] on input "number" at bounding box center [532, 229] width 47 height 8
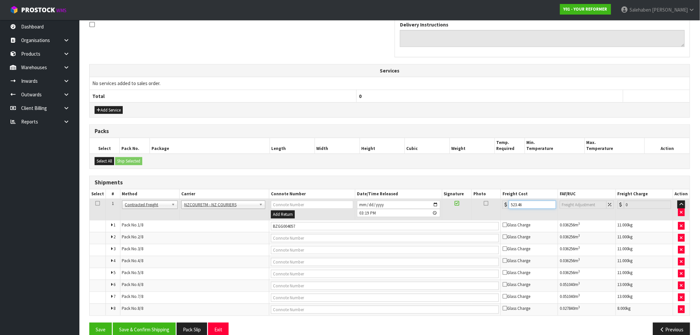
scroll to position [221, 0]
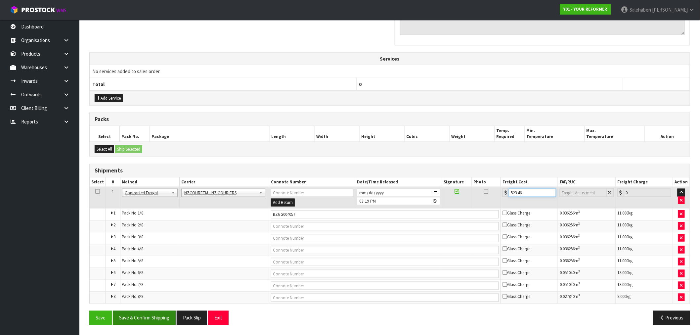
type input "523.46"
click at [153, 318] on button "Save & Confirm Shipping" at bounding box center [144, 318] width 63 height 14
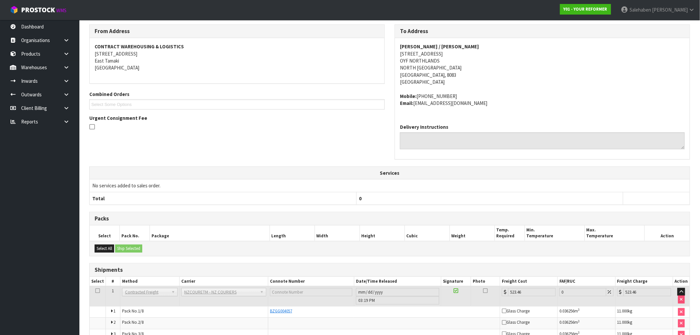
scroll to position [0, 0]
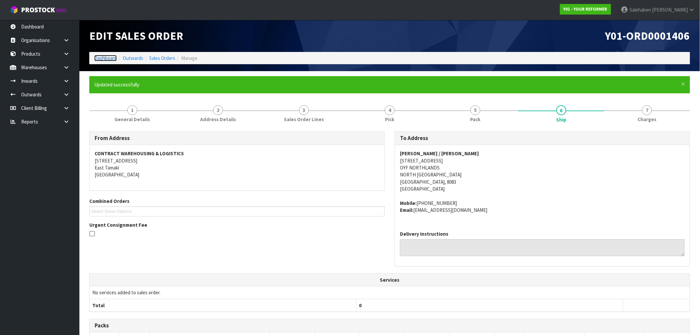
click at [112, 58] on link "Dashboard" at bounding box center [105, 58] width 23 height 6
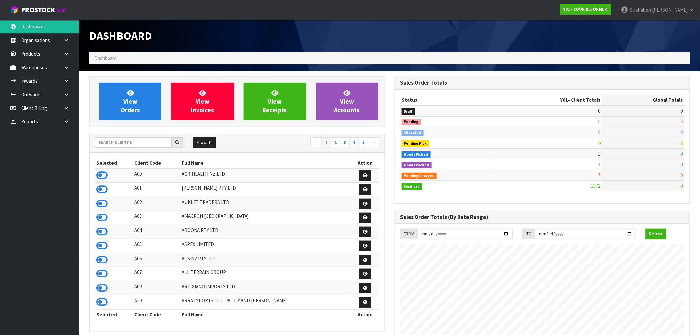
scroll to position [459, 305]
click at [120, 141] on input "text" at bounding box center [133, 142] width 77 height 10
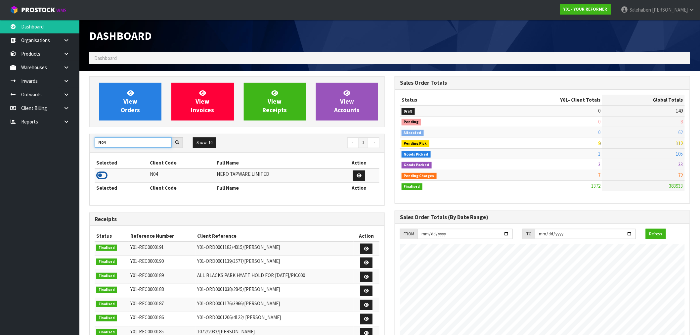
type input "N04"
click at [102, 178] on icon at bounding box center [101, 175] width 11 height 10
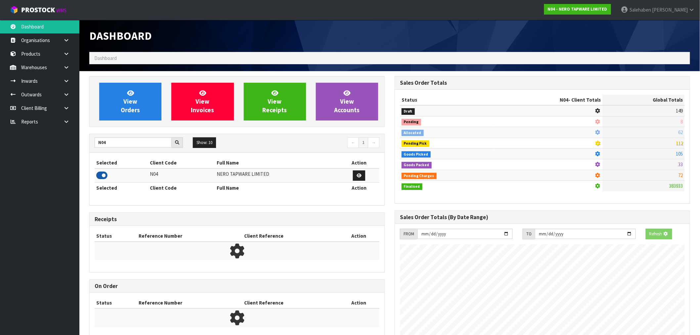
scroll to position [501, 305]
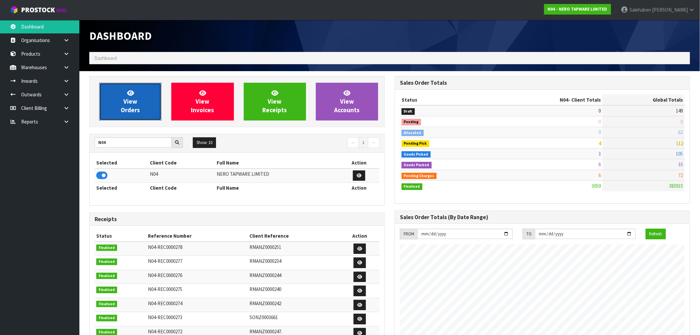
click at [148, 104] on link "View Orders" at bounding box center [130, 102] width 62 height 38
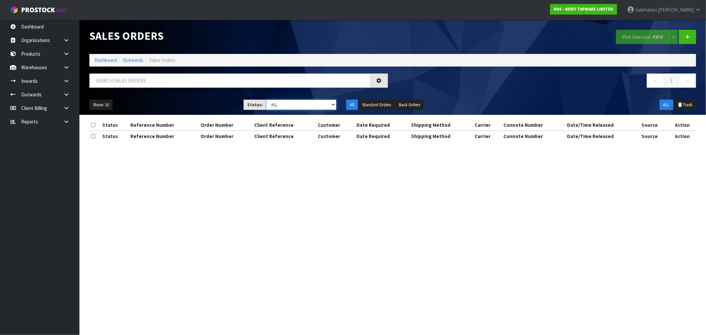
click at [302, 104] on select "Draft Pending Allocated Pending Pick Goods Picked Goods Packed Pending Charges …" at bounding box center [301, 105] width 70 height 10
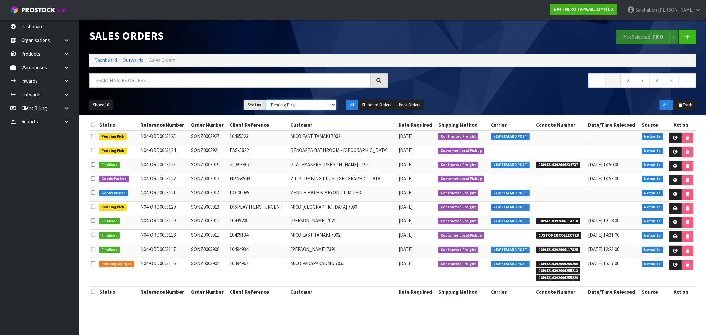
click at [266, 100] on select "Draft Pending Allocated Pending Pick Goods Picked Goods Packed Pending Charges …" at bounding box center [301, 105] width 70 height 10
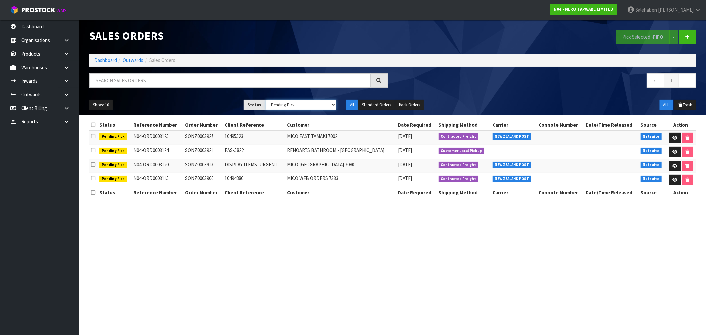
click at [321, 105] on select "Draft Pending Allocated Pending Pick Goods Picked Goods Packed Pending Charges …" at bounding box center [301, 105] width 70 height 10
select select "string:4"
click at [266, 100] on select "Draft Pending Allocated Pending Pick Goods Picked Goods Packed Pending Charges …" at bounding box center [301, 105] width 70 height 10
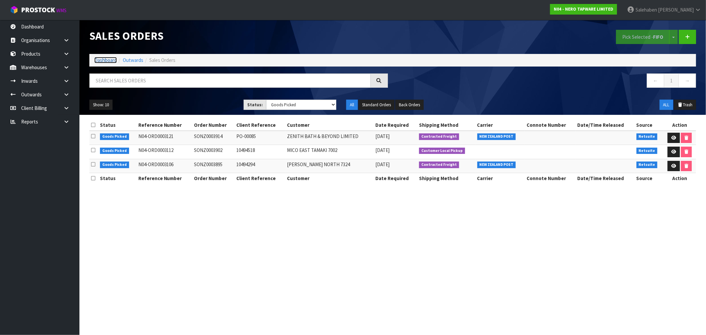
click at [106, 59] on link "Dashboard" at bounding box center [105, 60] width 23 height 6
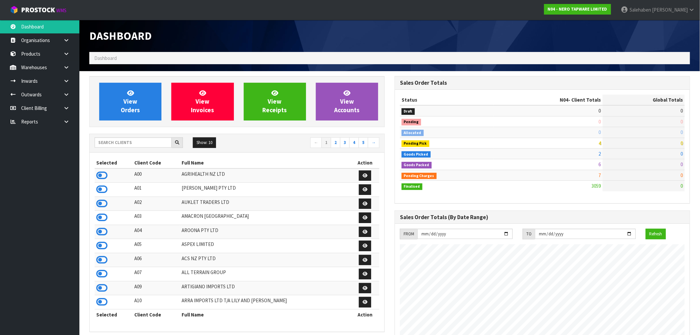
scroll to position [501, 305]
click at [121, 142] on input "text" at bounding box center [133, 142] width 77 height 10
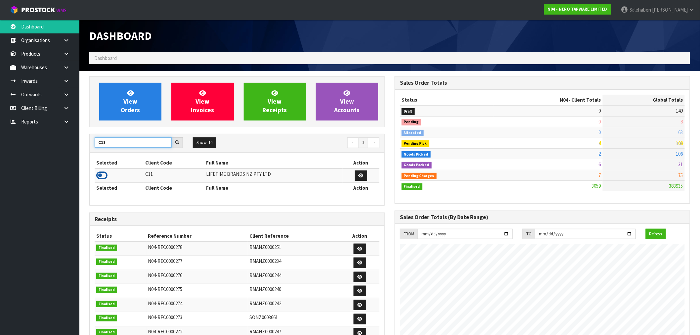
type input "C11"
click at [100, 177] on icon at bounding box center [101, 175] width 11 height 10
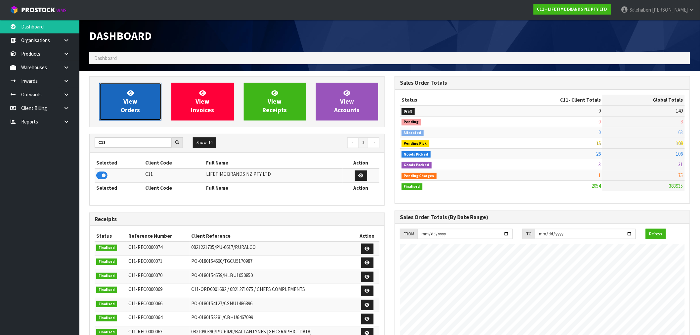
click at [127, 103] on span "View Orders" at bounding box center [130, 101] width 19 height 25
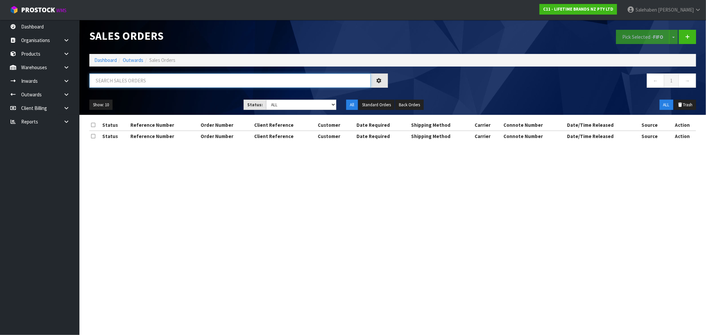
click at [125, 78] on input "text" at bounding box center [229, 80] width 281 height 14
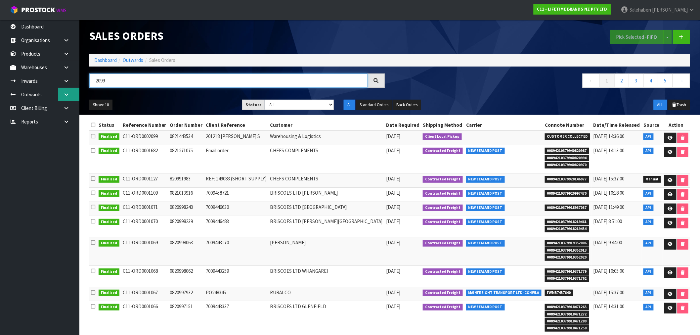
drag, startPoint x: 113, startPoint y: 78, endPoint x: 72, endPoint y: 94, distance: 44.0
click at [75, 94] on body "Toggle navigation ProStock WMS C11 - LIFETIME BRANDS NZ PTY LTD [PERSON_NAME] L…" at bounding box center [350, 167] width 700 height 335
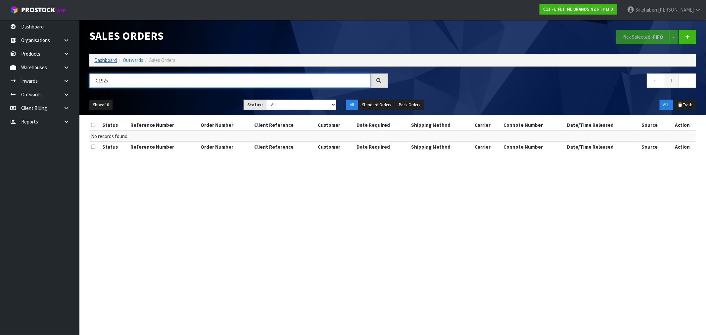
type input "C1925"
click at [109, 61] on link "Dashboard" at bounding box center [105, 60] width 23 height 6
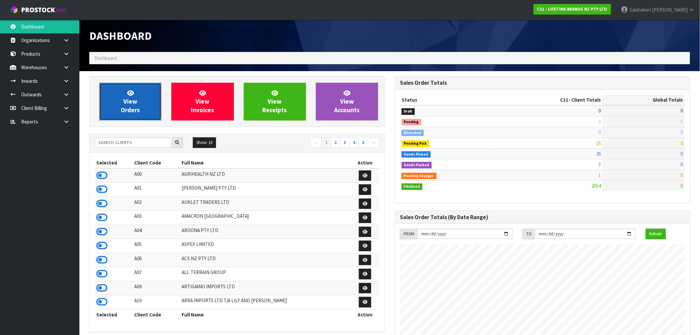
click at [121, 103] on link "View Orders" at bounding box center [130, 102] width 62 height 38
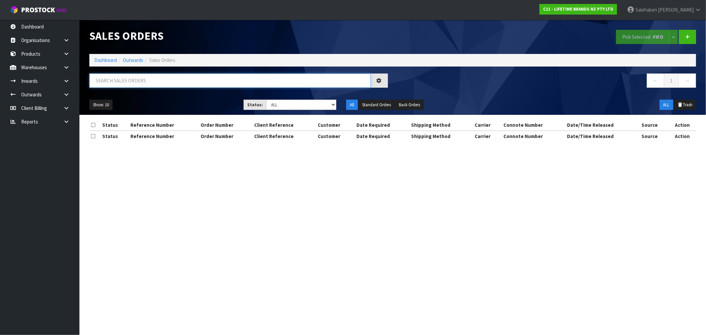
click at [118, 83] on input "text" at bounding box center [229, 80] width 281 height 14
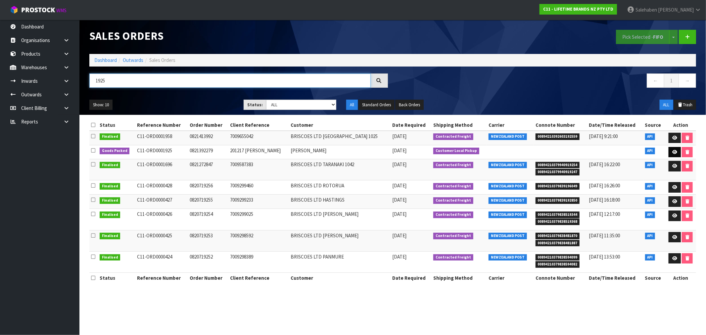
type input "1925"
click at [670, 153] on link at bounding box center [675, 152] width 12 height 11
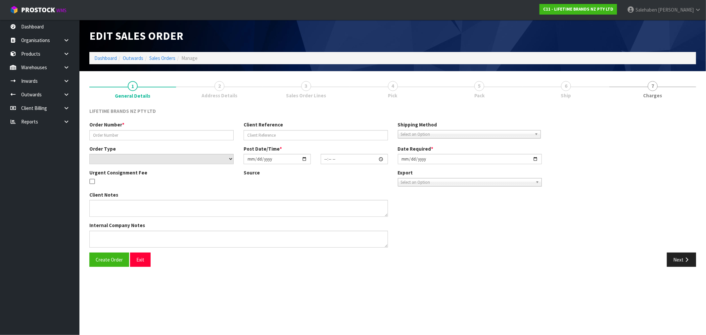
type input "0821392279"
type input "201217 [PERSON_NAME]"
select select "number:0"
type input "[DATE]"
type input "07:34:18.000"
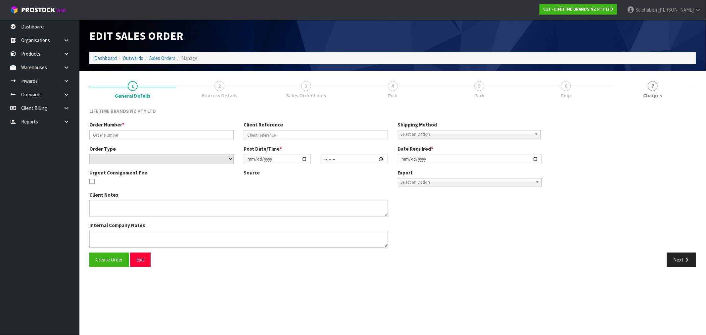
type input "[DATE]"
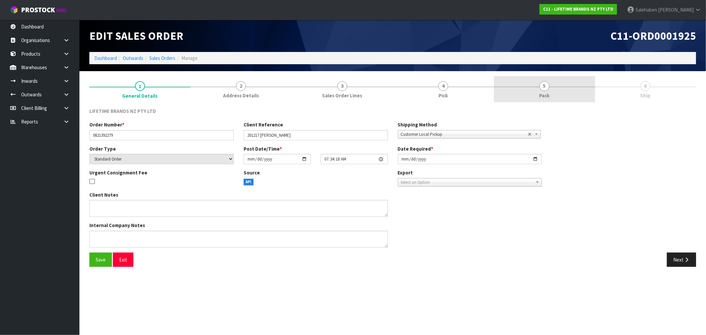
click at [542, 91] on link "5 Pack" at bounding box center [544, 89] width 101 height 26
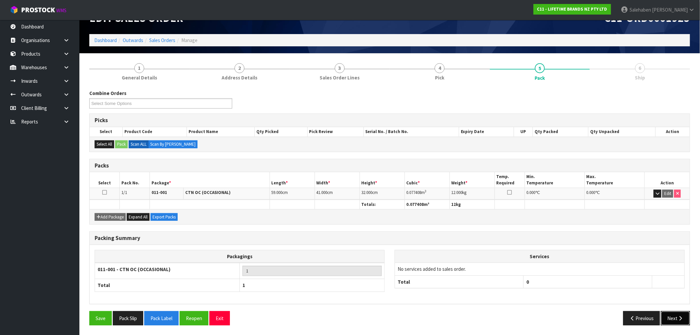
click at [672, 315] on button "Next" at bounding box center [675, 318] width 29 height 14
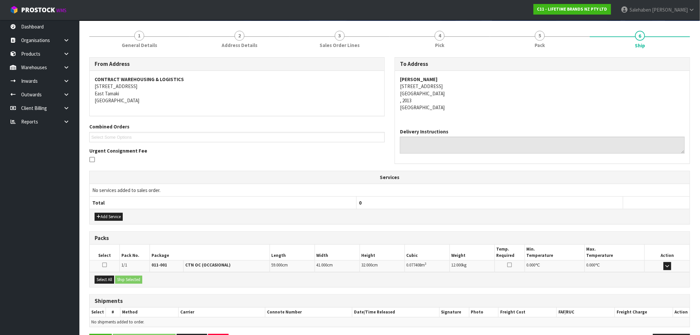
scroll to position [74, 0]
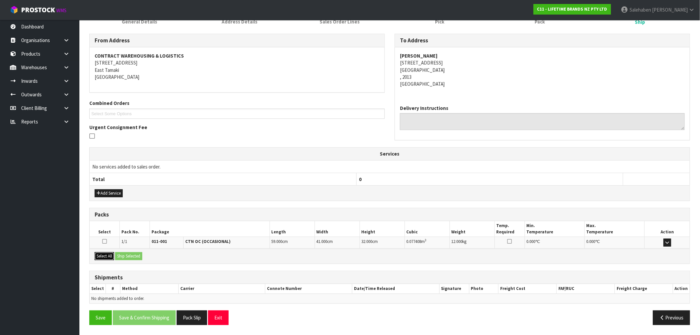
click at [101, 256] on button "Select All" at bounding box center [105, 256] width 20 height 8
click at [126, 256] on button "Ship Selected" at bounding box center [128, 256] width 27 height 8
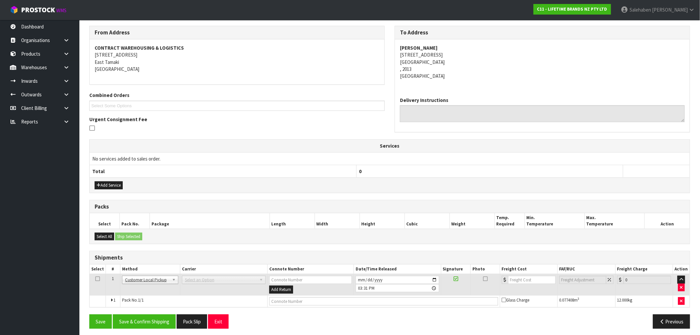
scroll to position [85, 0]
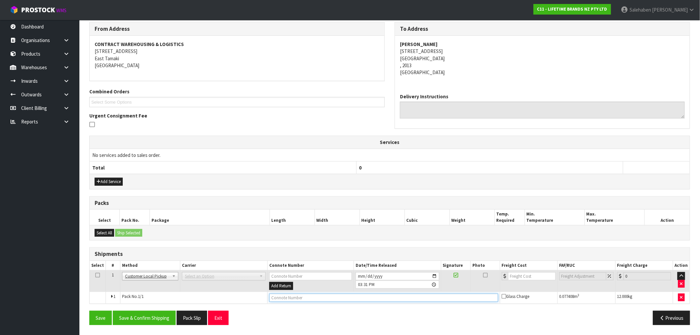
click at [275, 296] on input "text" at bounding box center [383, 298] width 229 height 8
type input "CUSTOMER COLLECTED"
click at [161, 318] on button "Save & Confirm Shipping" at bounding box center [144, 318] width 63 height 14
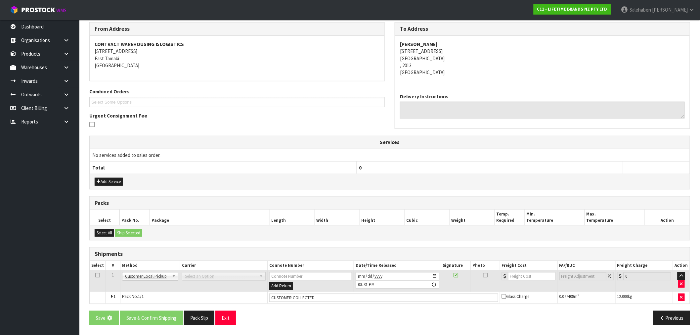
scroll to position [0, 0]
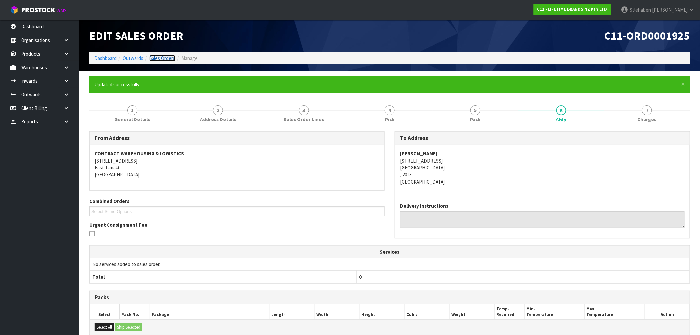
click at [164, 58] on link "Sales Orders" at bounding box center [162, 58] width 26 height 6
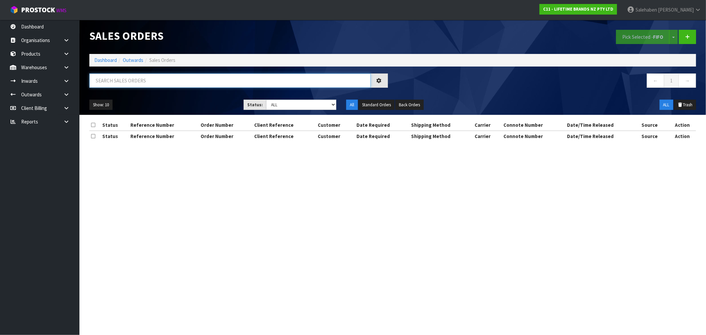
click at [134, 82] on input "text" at bounding box center [229, 80] width 281 height 14
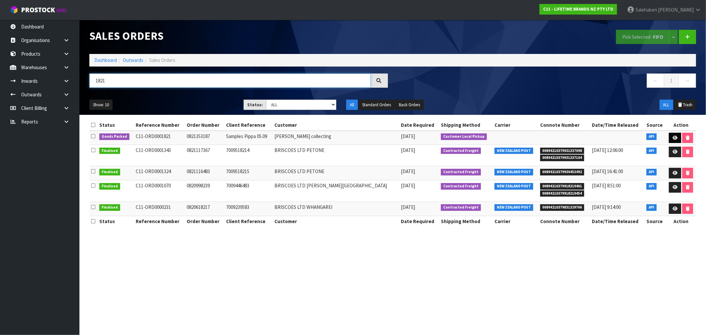
type input "1821"
click at [674, 137] on icon at bounding box center [675, 138] width 5 height 4
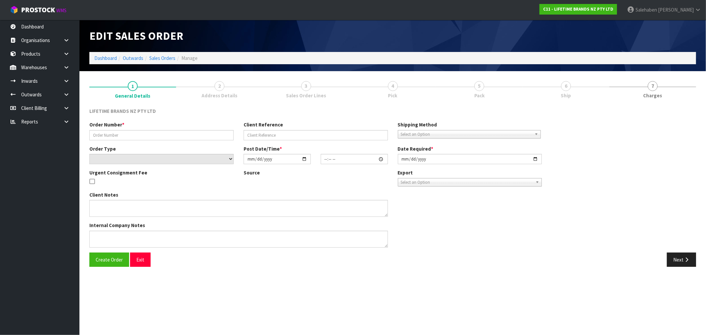
type input "0821353187"
type input "Samples Pippa 05.09"
select select "number:0"
type input "[DATE]"
type input "08:38:52.000"
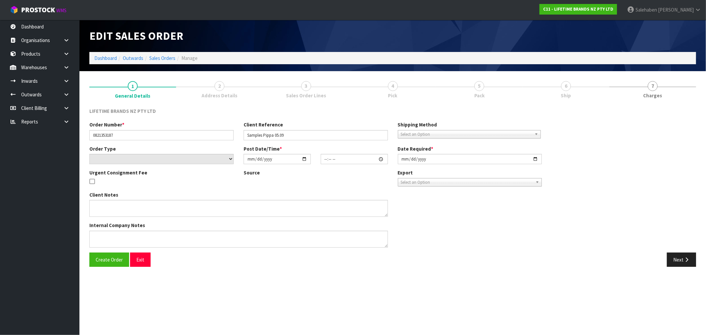
type input "[DATE]"
type textarea "PIPPA WOULD LIKE TO PICK THESE UP WHEN SHE COMES IN [DATE] PLEASE."
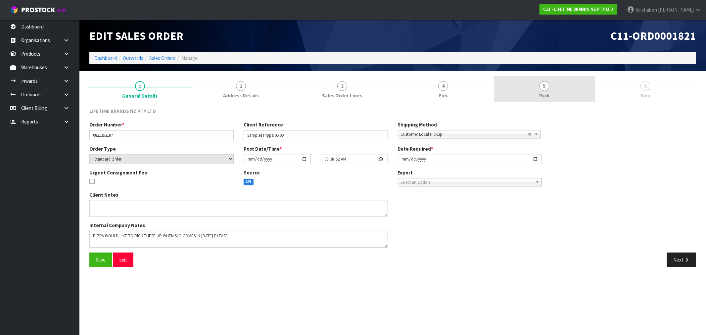
click at [550, 94] on link "5 Pack" at bounding box center [544, 89] width 101 height 26
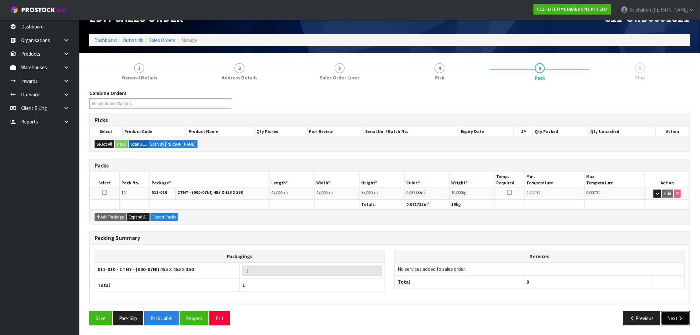
click at [672, 323] on button "Next" at bounding box center [675, 318] width 29 height 14
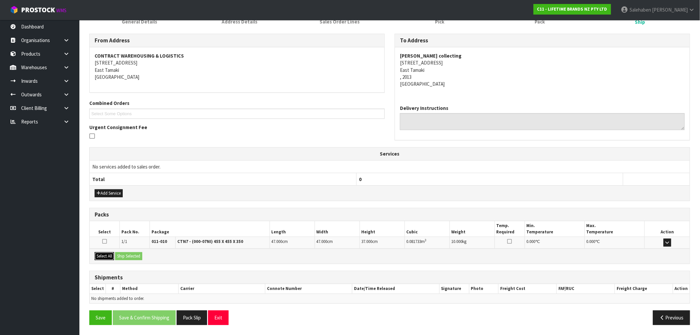
click at [105, 253] on button "Select All" at bounding box center [105, 256] width 20 height 8
click at [128, 253] on button "Ship Selected" at bounding box center [128, 256] width 27 height 8
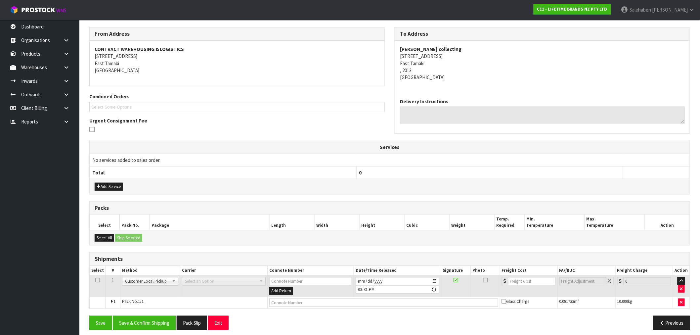
scroll to position [85, 0]
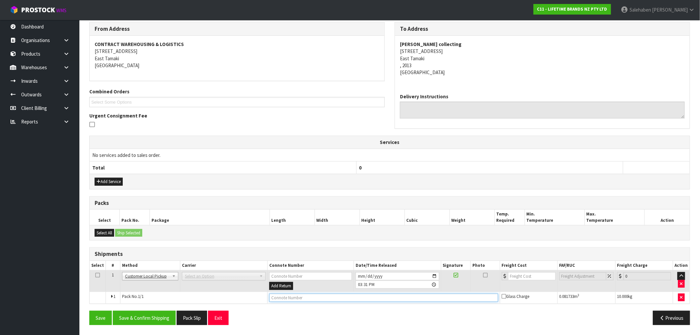
click at [285, 297] on input "text" at bounding box center [383, 298] width 229 height 8
type input "CUSTOMER COLLECTED"
click at [136, 320] on button "Save & Confirm Shipping" at bounding box center [144, 318] width 63 height 14
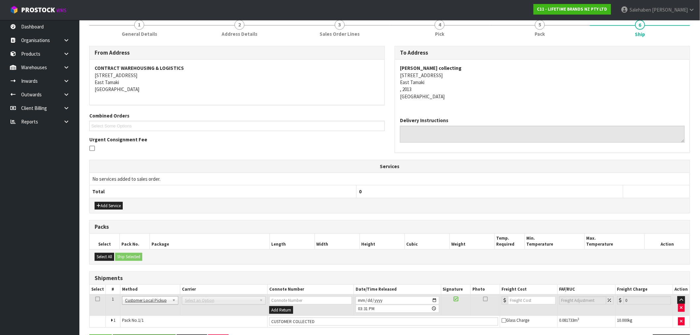
scroll to position [0, 0]
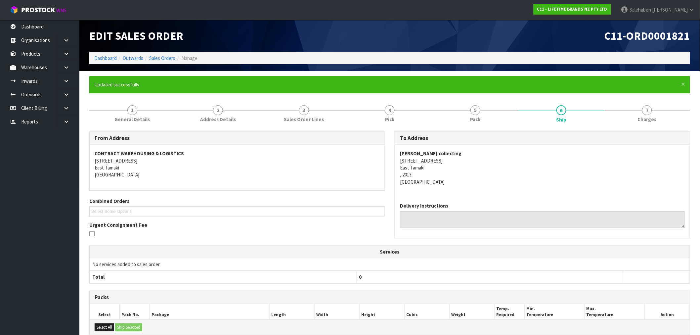
click at [100, 48] on div "Edit Sales Order" at bounding box center [236, 36] width 305 height 32
click at [101, 54] on ol "Dashboard Outwards Sales Orders Manage" at bounding box center [389, 58] width 601 height 12
click at [101, 59] on link "Dashboard" at bounding box center [105, 58] width 23 height 6
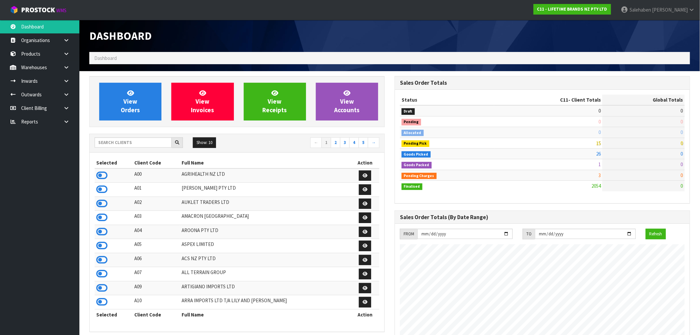
scroll to position [501, 305]
click at [142, 144] on input "text" at bounding box center [133, 142] width 77 height 10
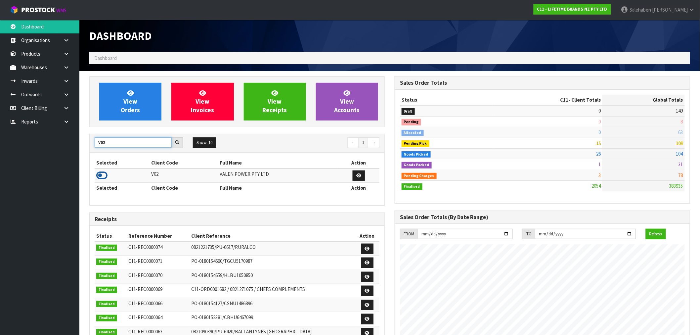
type input "V02"
click at [103, 176] on icon at bounding box center [101, 175] width 11 height 10
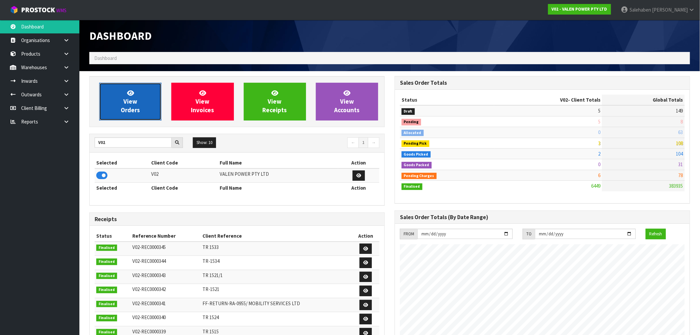
click at [138, 99] on link "View Orders" at bounding box center [130, 102] width 62 height 38
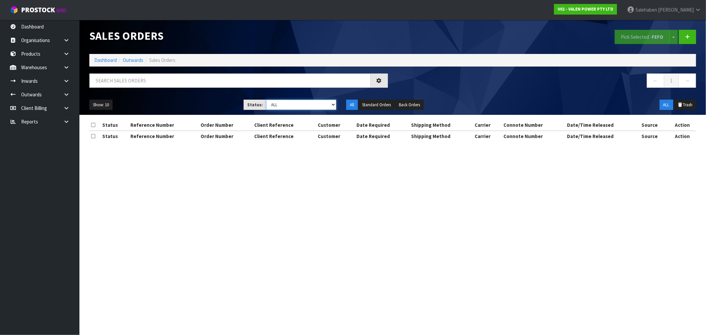
click at [290, 104] on select "Draft Pending Allocated Pending Pick Goods Picked Goods Packed Pending Charges …" at bounding box center [301, 105] width 70 height 10
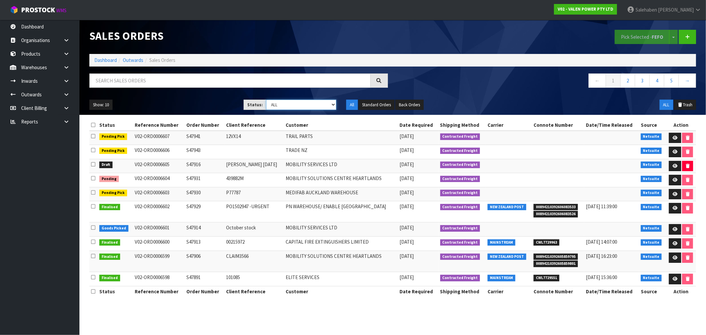
select select "string:4"
click at [266, 100] on select "Draft Pending Allocated Pending Pick Goods Picked Goods Packed Pending Charges …" at bounding box center [301, 105] width 70 height 10
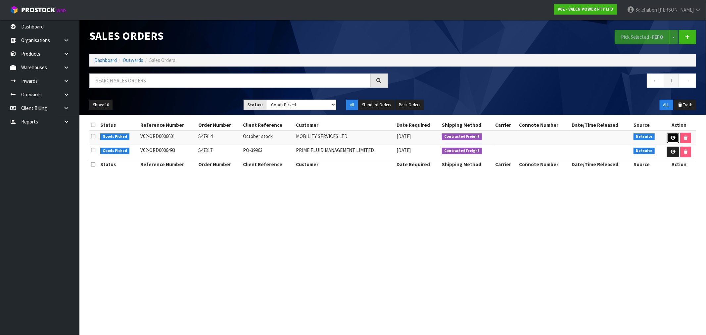
click at [674, 139] on icon at bounding box center [673, 138] width 5 height 4
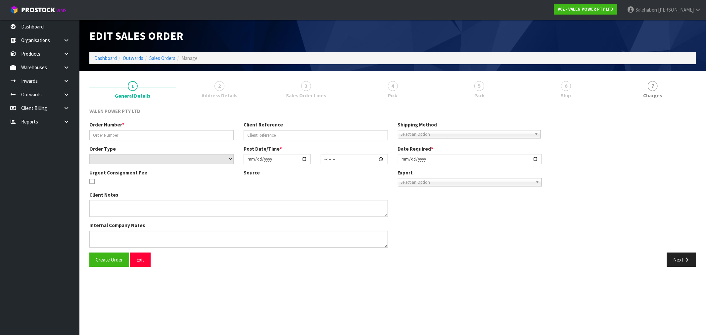
type input "S47914"
type input "October stock"
select select "number:0"
type input "[DATE]"
type input "11:30:07.000"
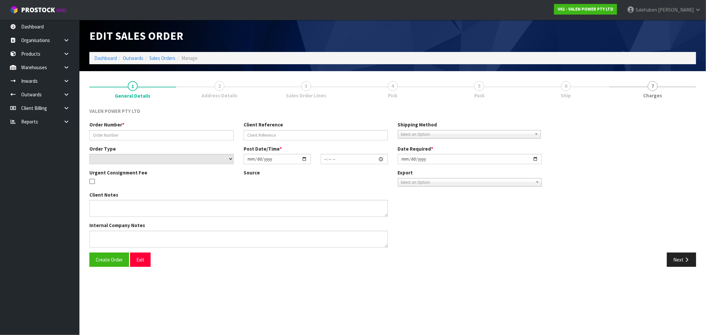
type input "[DATE]"
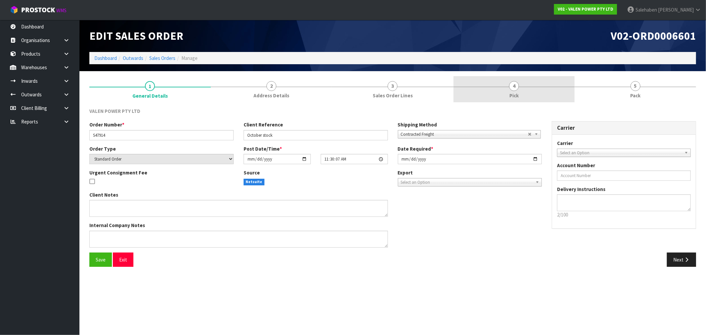
click at [517, 86] on span "4" at bounding box center [514, 86] width 10 height 10
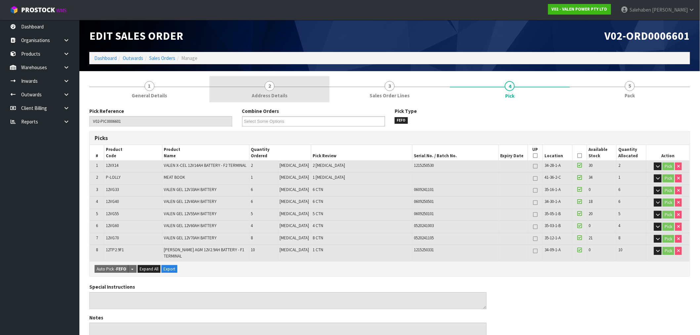
click at [267, 90] on span "2" at bounding box center [270, 86] width 10 height 10
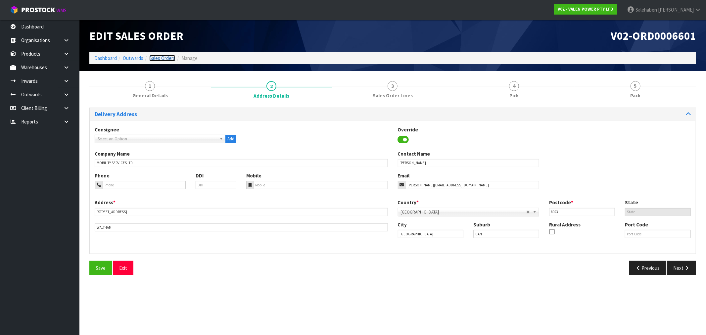
click at [162, 57] on link "Sales Orders" at bounding box center [162, 58] width 26 height 6
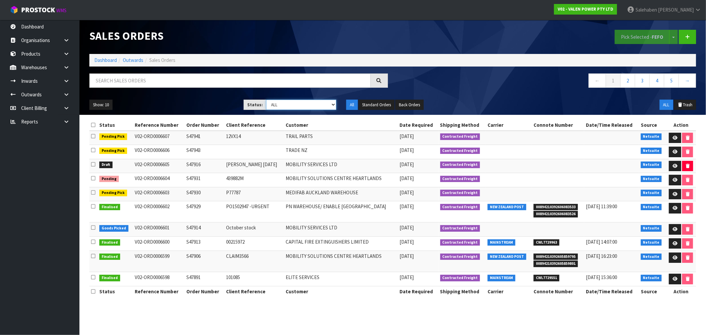
click at [307, 102] on select "Draft Pending Allocated Pending Pick Goods Picked Goods Packed Pending Charges …" at bounding box center [301, 105] width 70 height 10
select select "string:4"
click at [266, 100] on select "Draft Pending Allocated Pending Pick Goods Picked Goods Packed Pending Charges …" at bounding box center [301, 105] width 70 height 10
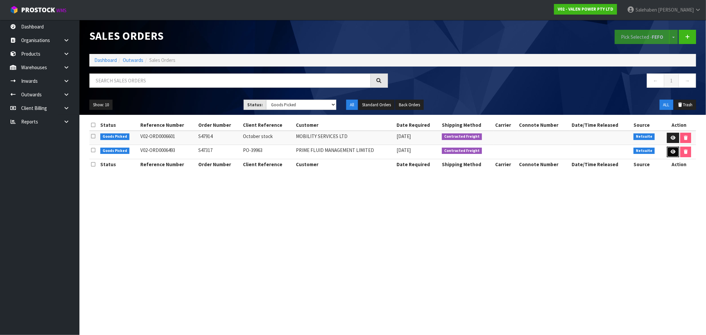
click at [671, 153] on icon at bounding box center [673, 152] width 5 height 4
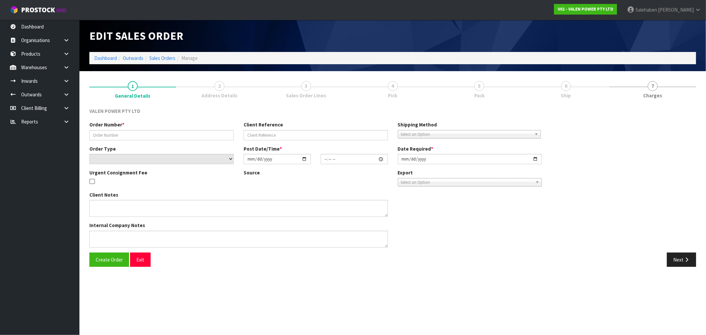
type input "S47317"
type input "PO-39963"
select select "number:0"
type input "[DATE]"
type input "12:45:07.000"
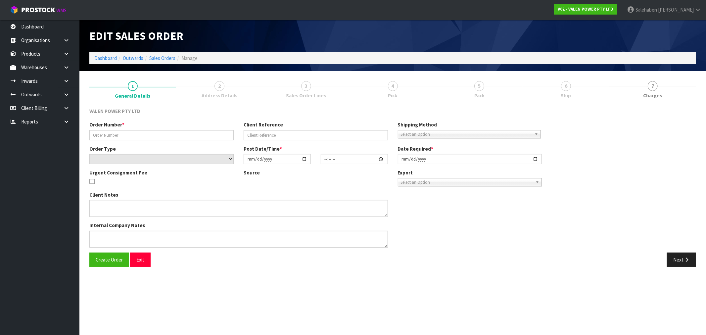
type input "[DATE]"
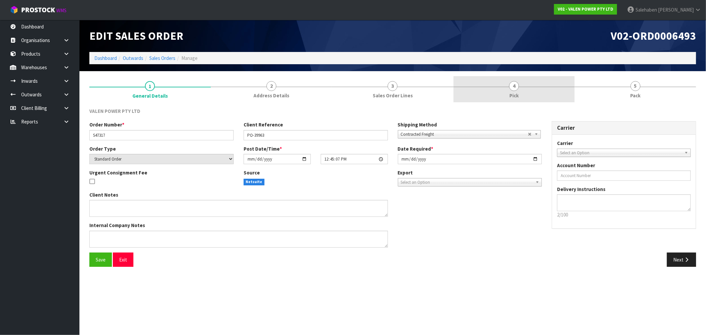
click at [512, 88] on span "4" at bounding box center [514, 86] width 10 height 10
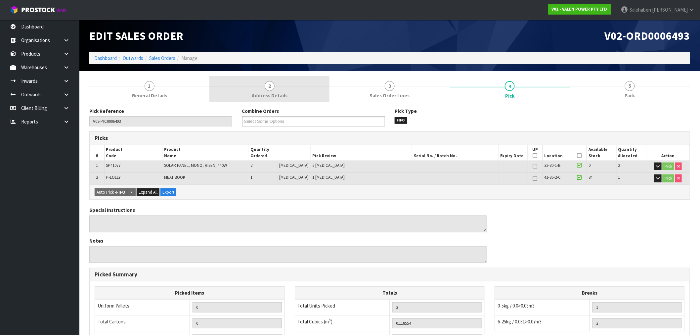
click at [272, 91] on link "2 Address Details" at bounding box center [270, 89] width 120 height 26
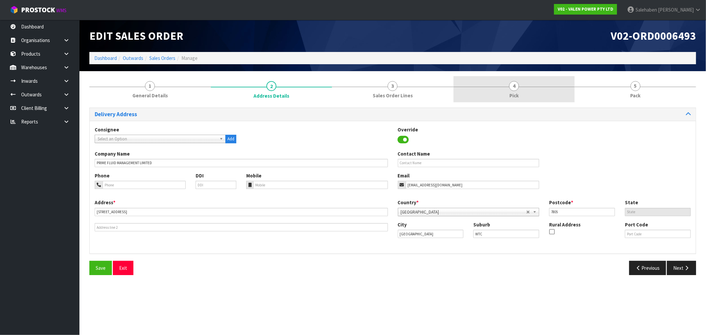
click at [512, 88] on span "4" at bounding box center [514, 86] width 10 height 10
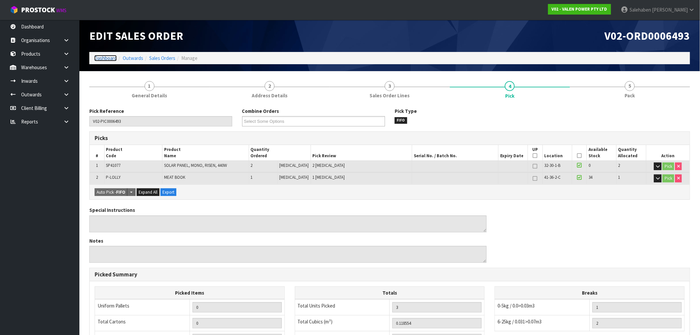
click at [104, 59] on link "Dashboard" at bounding box center [105, 58] width 23 height 6
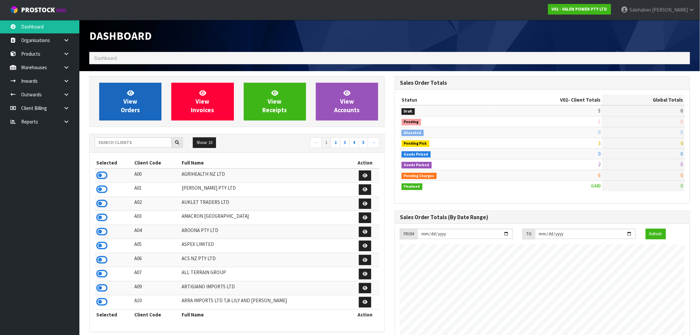
scroll to position [501, 305]
click at [123, 97] on link "View Orders" at bounding box center [130, 102] width 62 height 38
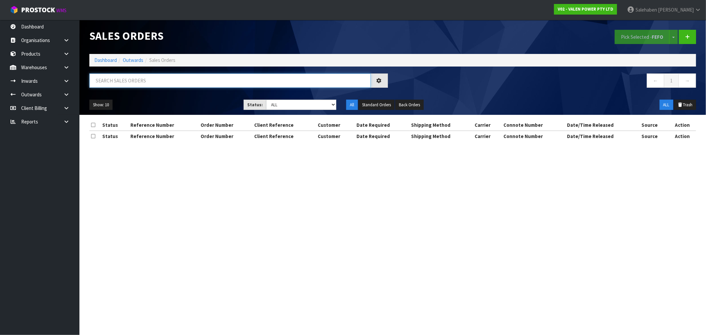
click at [134, 78] on input "text" at bounding box center [229, 80] width 281 height 14
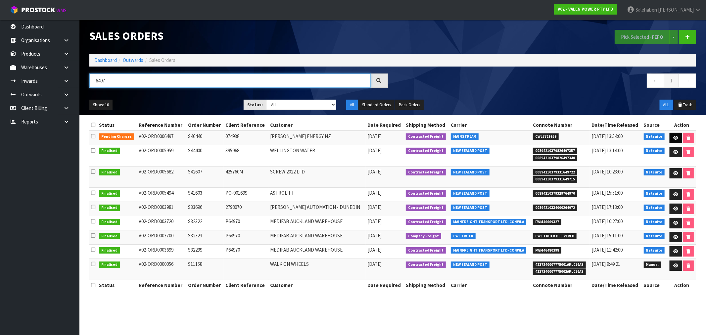
type input "6497"
click at [676, 137] on icon at bounding box center [675, 138] width 5 height 4
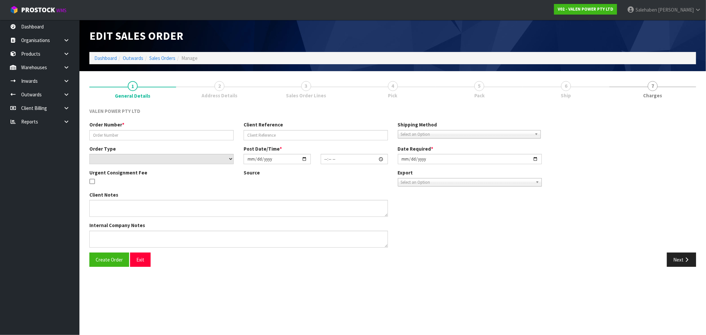
type input "S46440"
type input "074938"
select select "number:0"
type input "[DATE]"
type input "17:45:07.000"
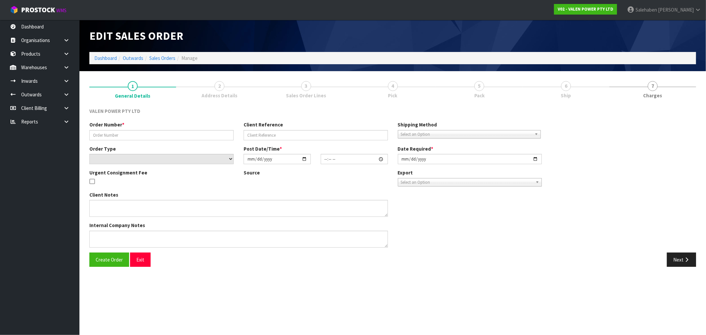
type input "[DATE]"
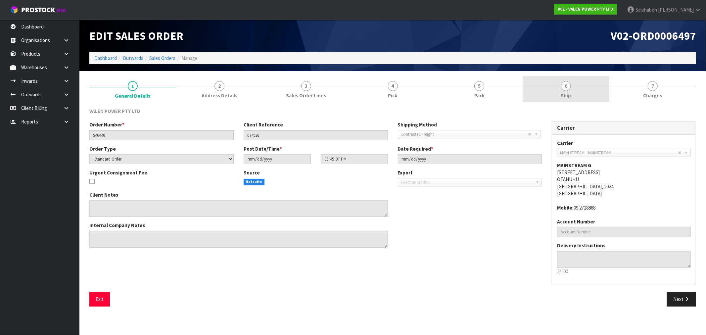
click at [567, 91] on link "6 Ship" at bounding box center [566, 89] width 87 height 26
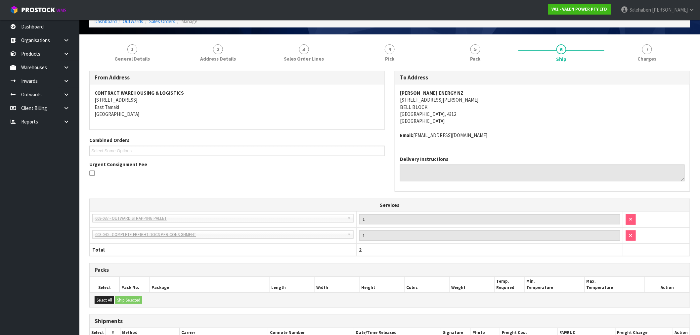
scroll to position [103, 0]
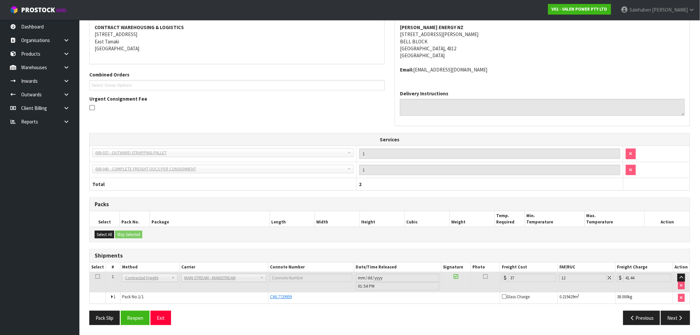
click at [491, 266] on th "Photo" at bounding box center [485, 267] width 29 height 10
drag, startPoint x: 497, startPoint y: 256, endPoint x: 470, endPoint y: 103, distance: 155.6
click at [470, 103] on textarea at bounding box center [542, 107] width 285 height 17
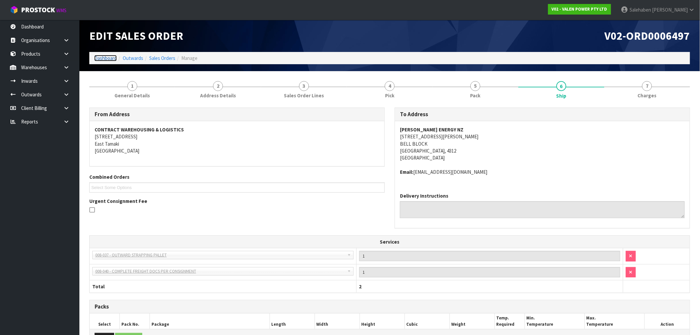
click at [103, 56] on link "Dashboard" at bounding box center [105, 58] width 23 height 6
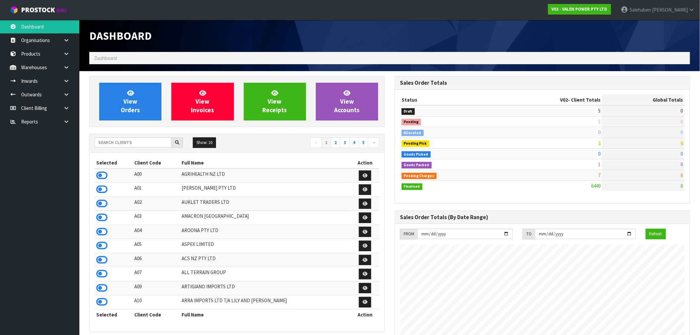
scroll to position [501, 305]
click at [141, 143] on input "text" at bounding box center [133, 142] width 77 height 10
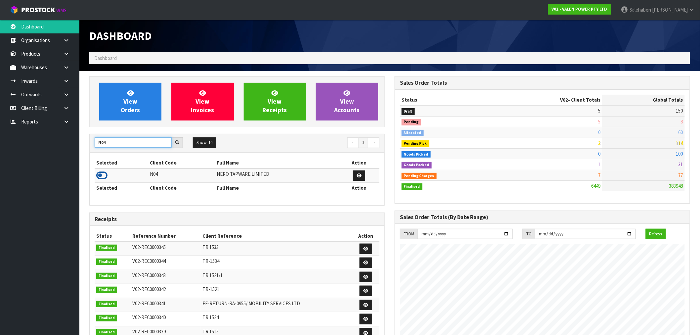
type input "N04"
click at [102, 176] on icon at bounding box center [101, 175] width 11 height 10
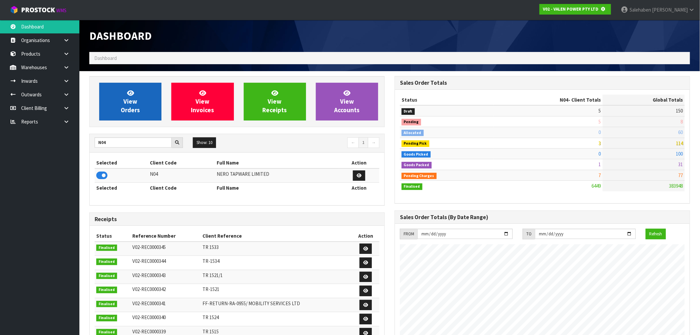
scroll to position [330561, 330668]
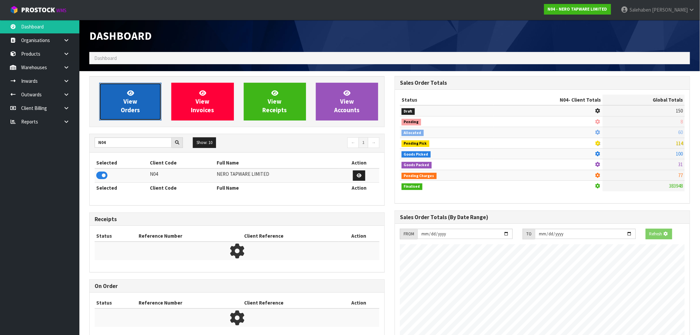
click at [127, 112] on span "View Orders" at bounding box center [130, 101] width 19 height 25
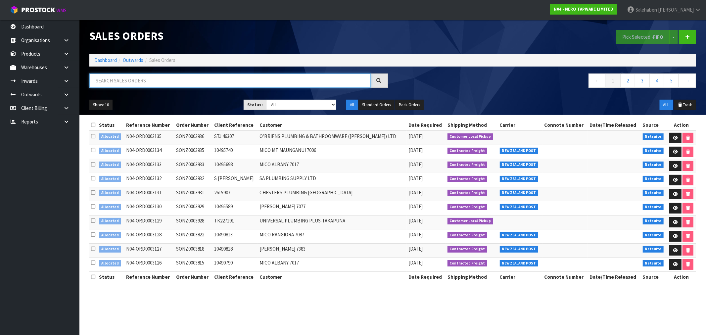
click at [243, 76] on input "text" at bounding box center [229, 80] width 281 height 14
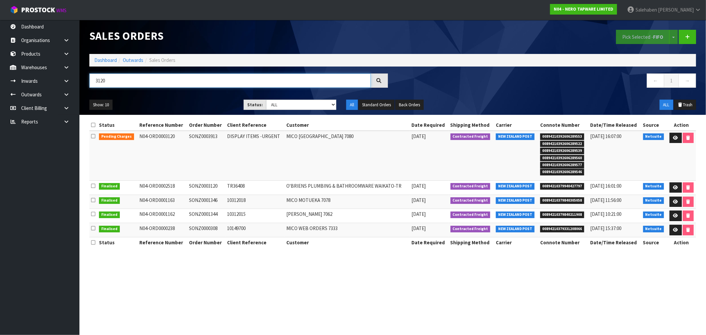
type input "3120"
click at [103, 61] on link "Dashboard" at bounding box center [105, 60] width 23 height 6
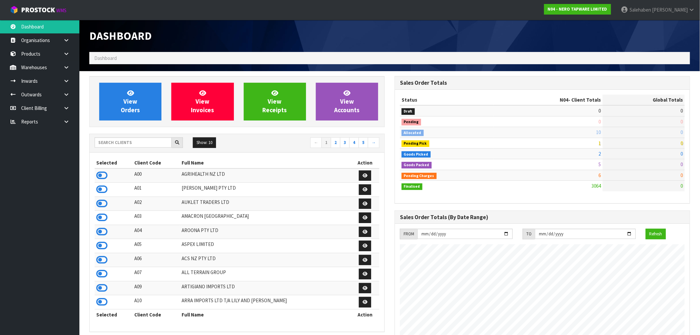
scroll to position [501, 305]
click at [104, 173] on icon at bounding box center [101, 175] width 11 height 10
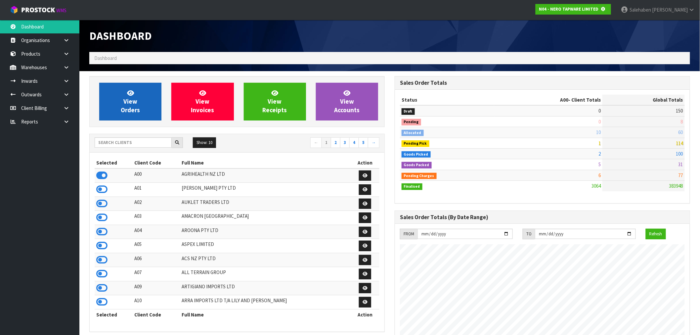
scroll to position [330561, 330668]
click at [144, 117] on link "View Orders" at bounding box center [130, 102] width 62 height 38
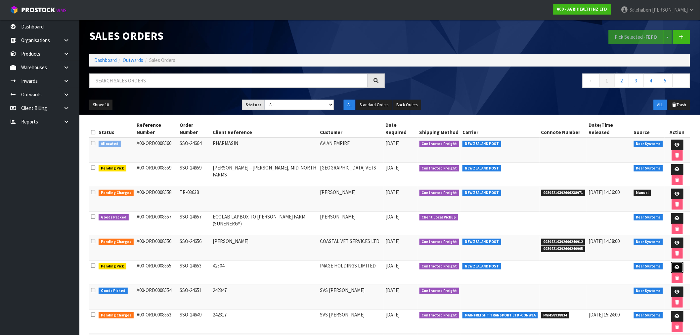
click at [677, 266] on icon at bounding box center [677, 267] width 5 height 4
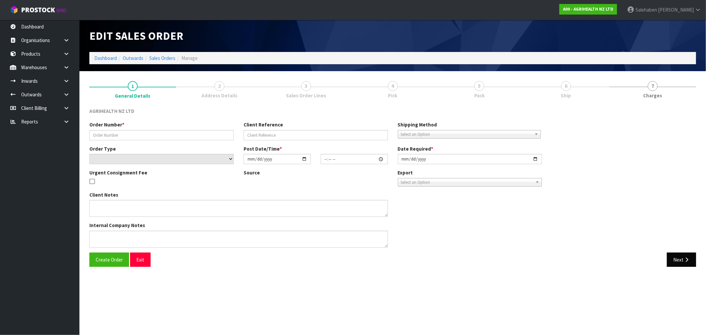
type input "SSO-24653"
type input "42504"
select select "number:0"
type input "[DATE]"
type input "14:54:05.000"
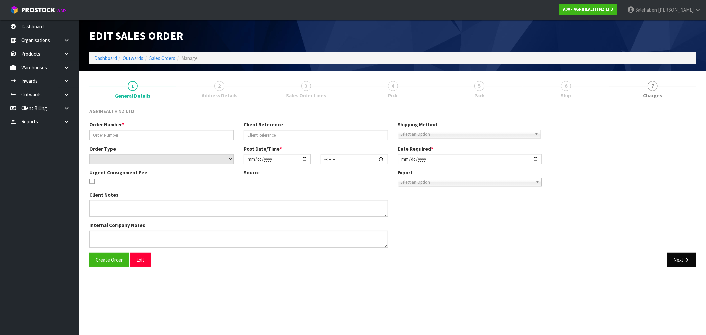
type input "[DATE]"
type textarea "SHIP BY: Freight"
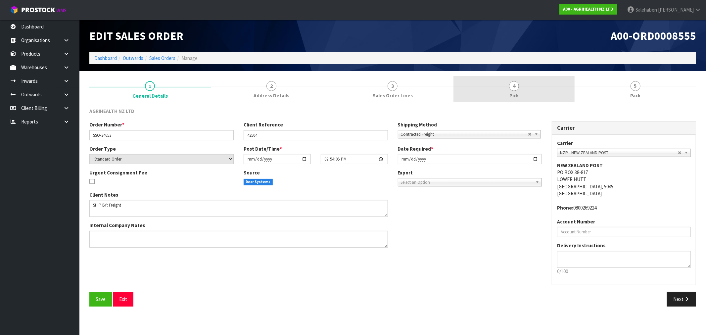
click at [514, 93] on span "Pick" at bounding box center [513, 95] width 9 height 7
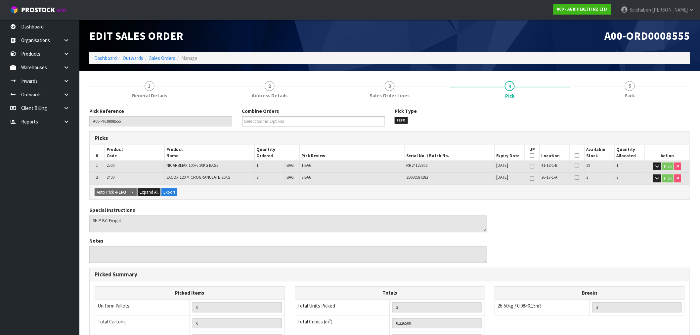
click at [576, 156] on icon at bounding box center [577, 156] width 5 height 0
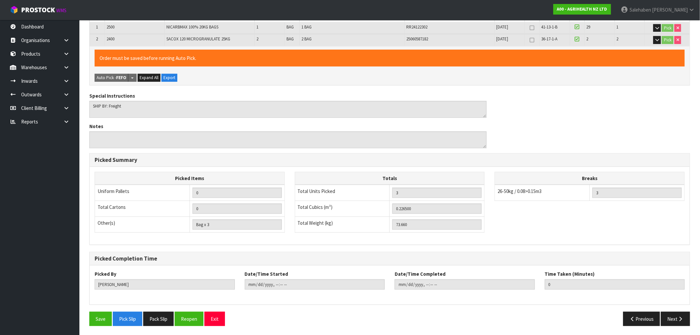
scroll to position [139, 0]
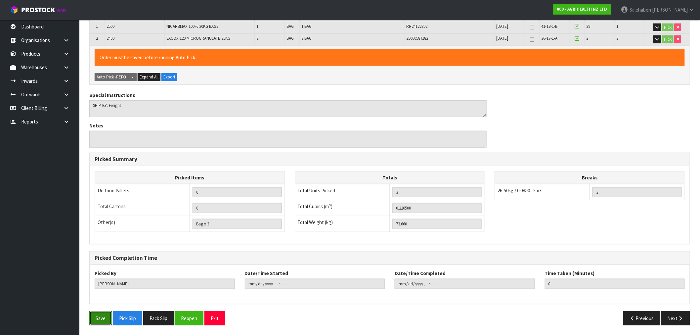
click at [103, 315] on button "Save" at bounding box center [100, 318] width 23 height 14
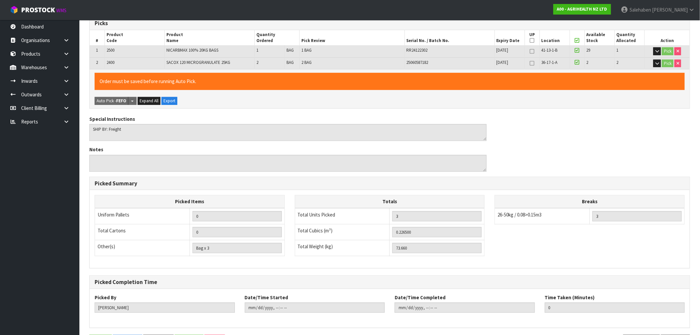
scroll to position [0, 0]
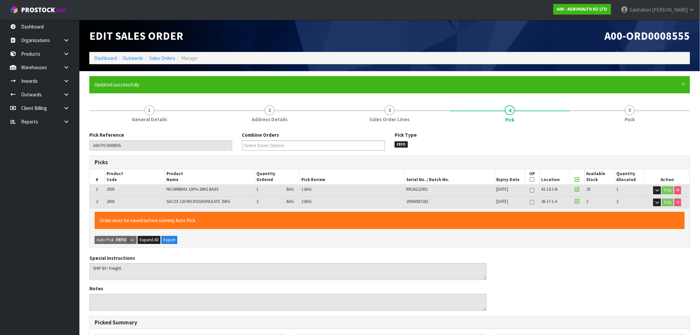
type input "[PERSON_NAME]"
type input "[DATE]T16:17:21"
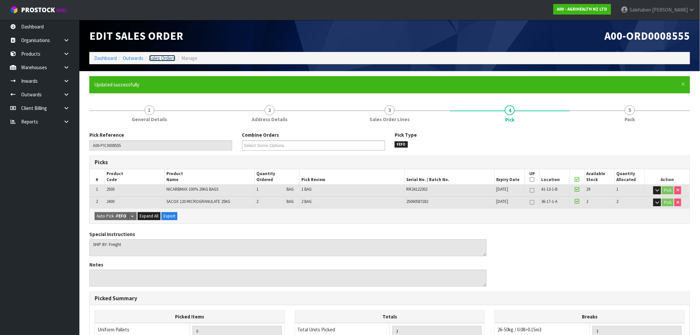
click at [164, 60] on link "Sales Orders" at bounding box center [162, 58] width 26 height 6
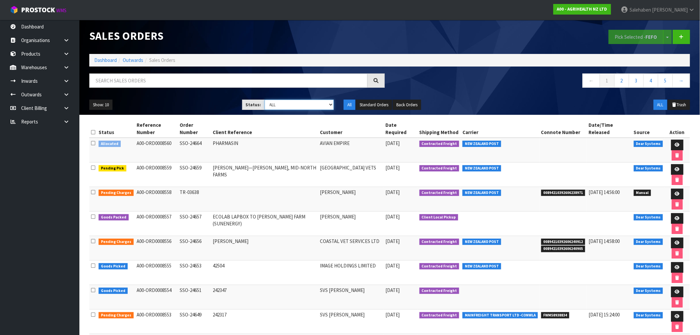
click at [289, 106] on select "Draft Pending Allocated Pending Pick Goods Picked Goods Packed Pending Charges …" at bounding box center [300, 105] width 70 height 10
select select "string:3"
click at [265, 100] on select "Draft Pending Allocated Pending Pick Goods Picked Goods Packed Pending Charges …" at bounding box center [300, 105] width 70 height 10
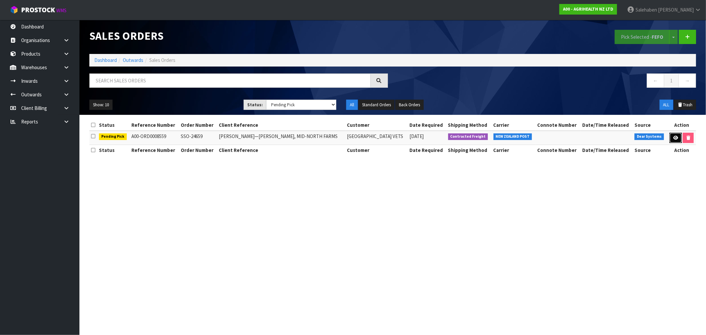
click at [673, 136] on icon at bounding box center [675, 138] width 5 height 4
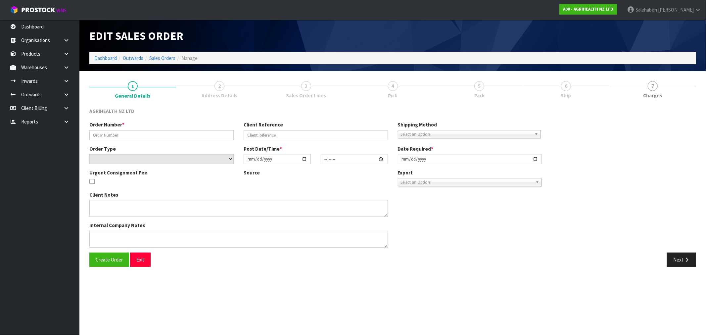
type input "SSO-24659"
type input "[PERSON_NAME]—[PERSON_NAME], MID-NORTH FARMS"
select select "number:0"
type input "[DATE]"
type input "11:25:52.000"
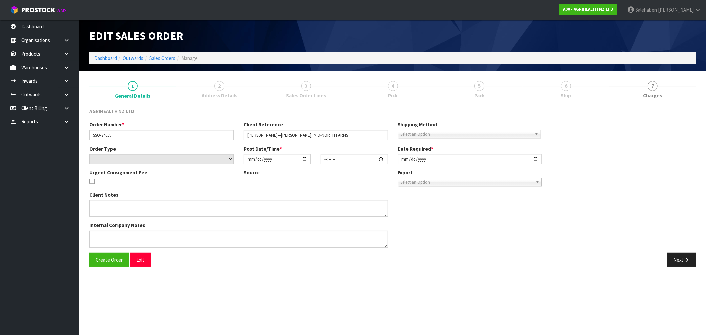
type input "[DATE]"
type textarea "SHIP BY: Overnight Courier"
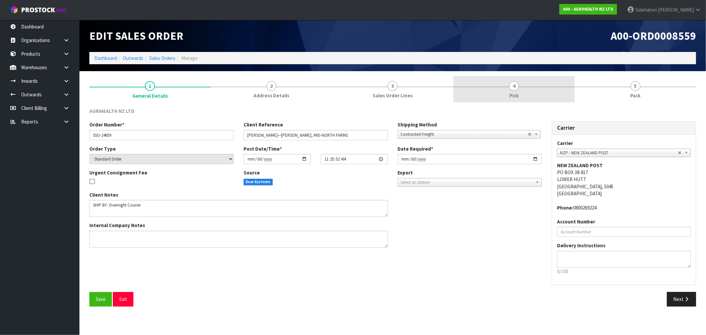
click at [513, 94] on span "Pick" at bounding box center [513, 95] width 9 height 7
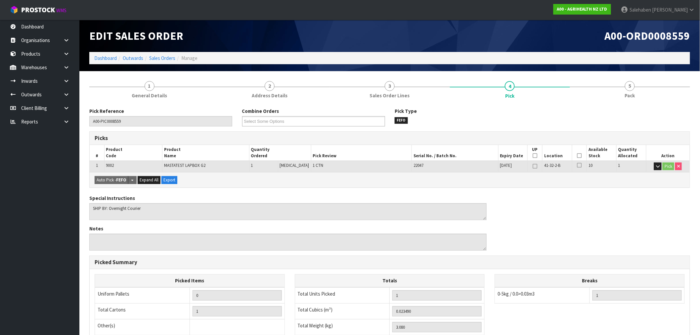
click at [270, 159] on th "Quantity Ordered" at bounding box center [280, 153] width 62 height 16
click at [108, 58] on link "Dashboard" at bounding box center [105, 58] width 23 height 6
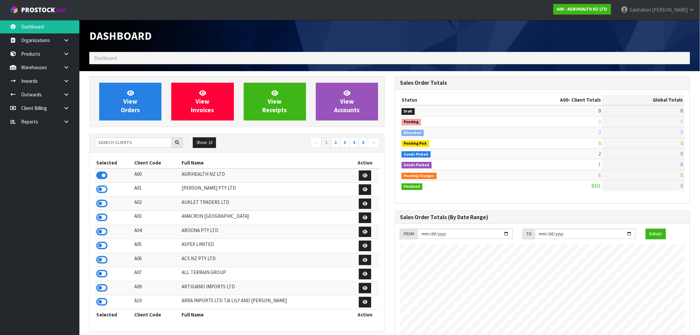
scroll to position [501, 305]
click at [134, 141] on input "text" at bounding box center [133, 142] width 77 height 10
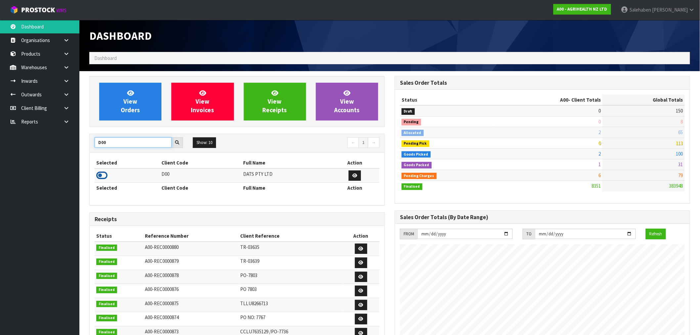
type input "D00"
click at [104, 177] on icon at bounding box center [101, 175] width 11 height 10
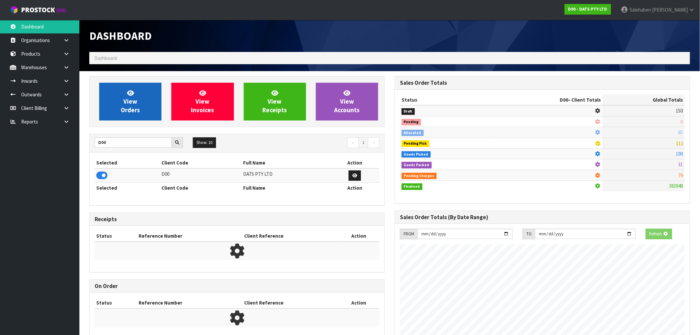
scroll to position [330561, 330668]
click at [140, 102] on link "View Orders" at bounding box center [130, 102] width 62 height 38
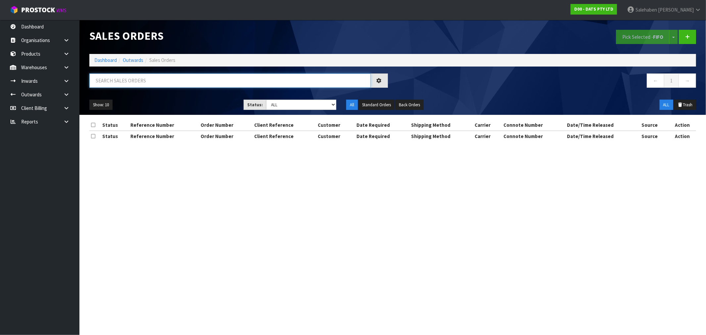
click at [140, 78] on input "text" at bounding box center [229, 80] width 281 height 14
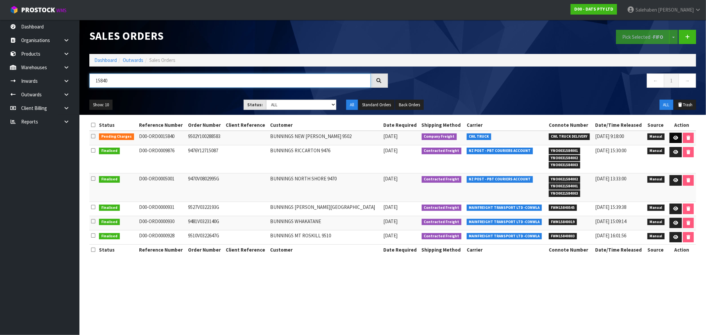
type input "15840"
click at [676, 136] on icon at bounding box center [675, 138] width 5 height 4
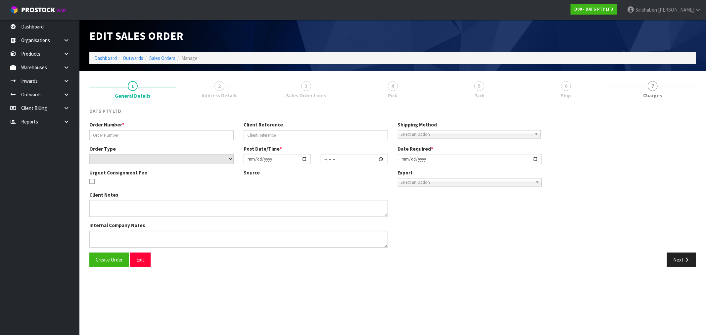
type input "9502Y100288583"
select select "number:0"
type input "[DATE]"
type input "09:13:00.000"
type input "[DATE]"
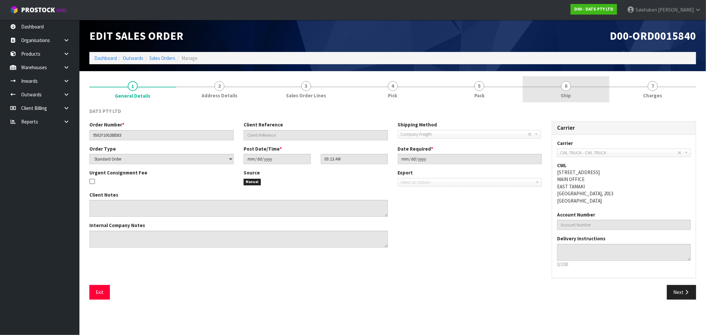
click at [563, 94] on span "Ship" at bounding box center [566, 95] width 10 height 7
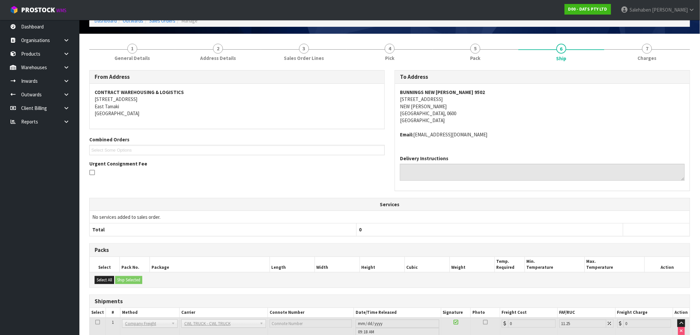
scroll to position [83, 0]
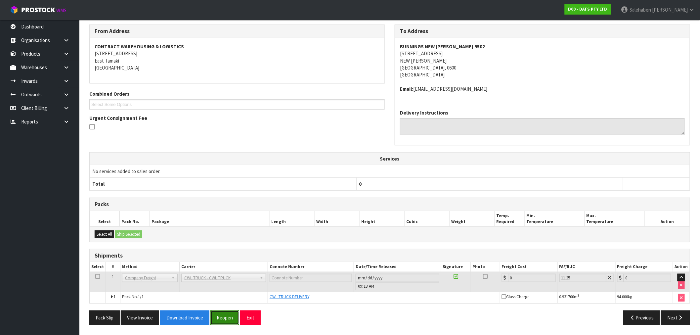
click at [229, 316] on button "Reopen" at bounding box center [224, 317] width 29 height 14
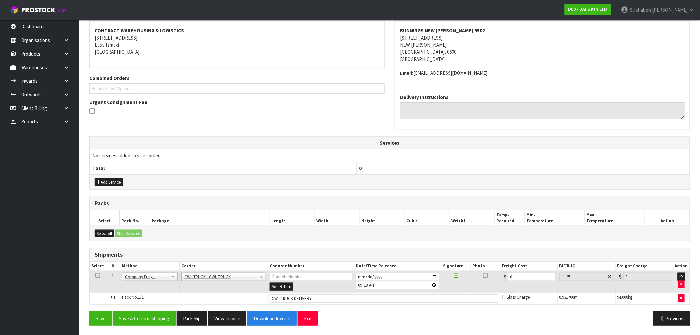
scroll to position [123, 0]
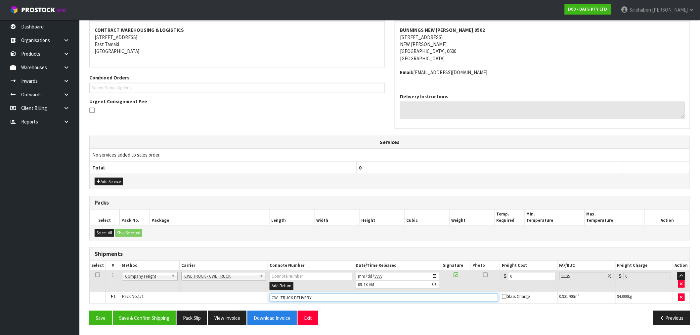
click at [329, 296] on input "CWL TRUCK DELIVERY" at bounding box center [384, 298] width 229 height 8
type input "CWL TRUCK DELIVERED"
drag, startPoint x: 522, startPoint y: 275, endPoint x: 481, endPoint y: 278, distance: 40.8
click at [487, 278] on tr "1 Client Local Pickup Customer Local Pickup Company Freight Contracted Freight …" at bounding box center [390, 281] width 600 height 22
type input "1"
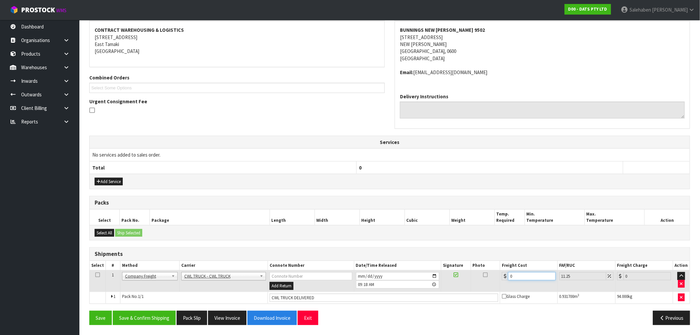
type input "1.11"
type input "11"
type input "12.24"
type input "115"
type input "127.94"
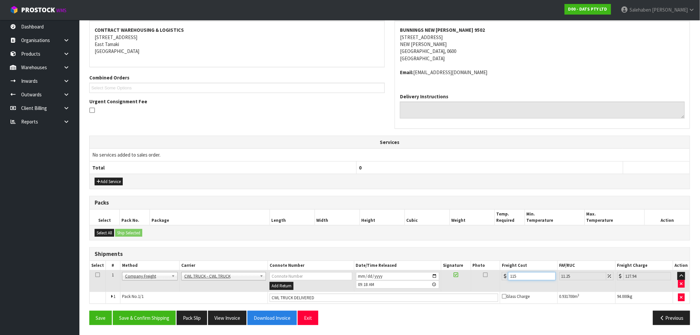
type input "115.2"
type input "128.16"
type input "115.20"
click at [144, 313] on button "Save & Confirm Shipping" at bounding box center [144, 318] width 63 height 14
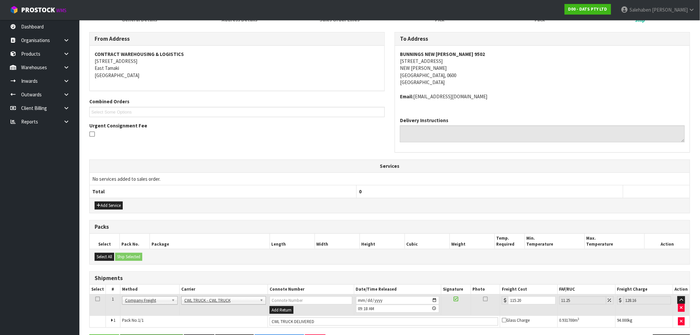
scroll to position [0, 0]
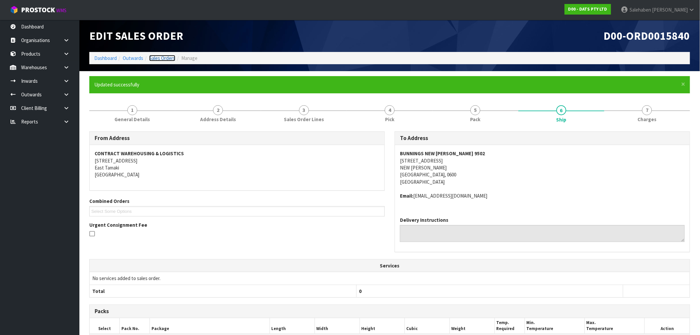
click at [161, 58] on link "Sales Orders" at bounding box center [162, 58] width 26 height 6
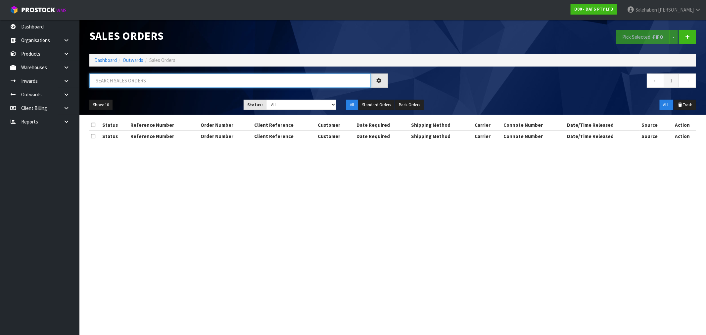
click at [160, 82] on input "text" at bounding box center [229, 80] width 281 height 14
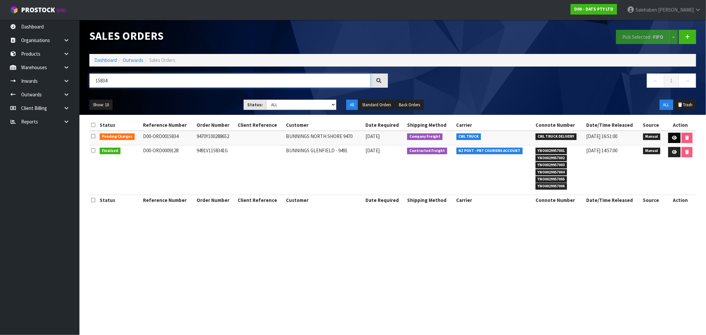
type input "15834"
click at [672, 135] on link at bounding box center [674, 138] width 12 height 11
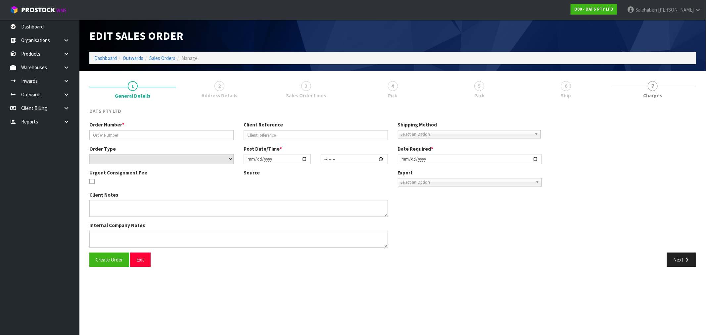
type input "9470Y100288652"
select select "number:0"
type input "[DATE]"
type input "08:48:00.000"
type input "[DATE]"
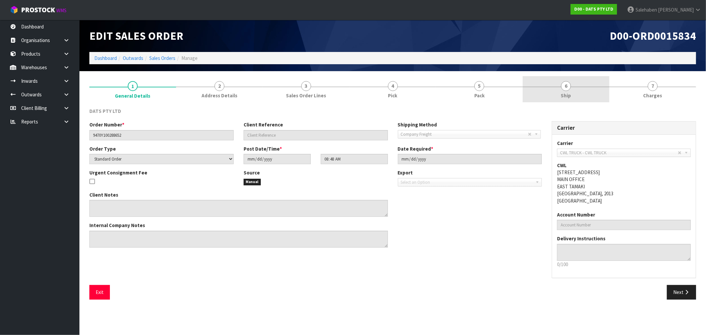
click at [563, 94] on span "Ship" at bounding box center [566, 95] width 10 height 7
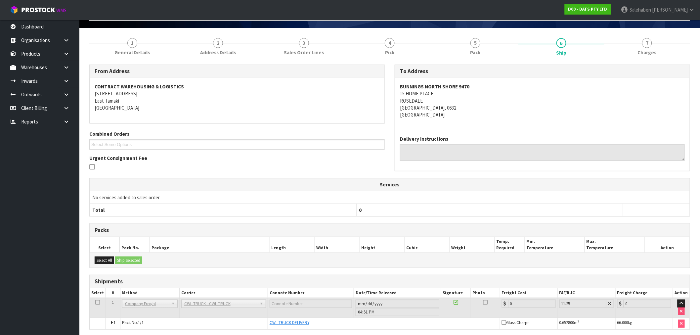
scroll to position [69, 0]
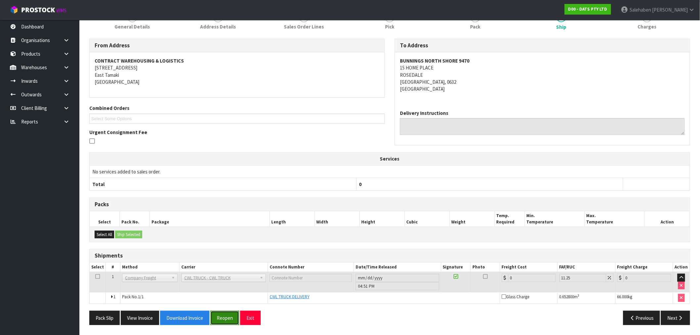
click at [224, 313] on button "Reopen" at bounding box center [224, 318] width 29 height 14
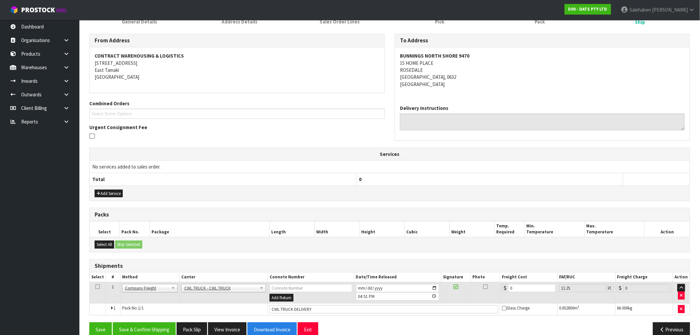
scroll to position [110, 0]
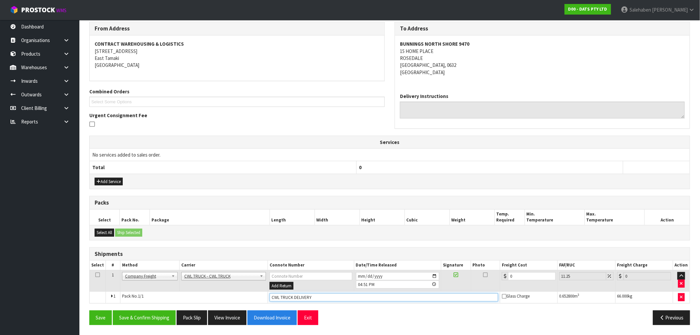
click at [320, 293] on input "CWL TRUCK DELIVERY" at bounding box center [384, 297] width 229 height 8
type input "CWL TRUCK DELIVERED"
drag, startPoint x: 514, startPoint y: 276, endPoint x: 497, endPoint y: 282, distance: 17.6
click at [499, 282] on tr "1 Client Local Pickup Customer Local Pickup Company Freight Contracted Freight …" at bounding box center [390, 281] width 600 height 22
type input "8"
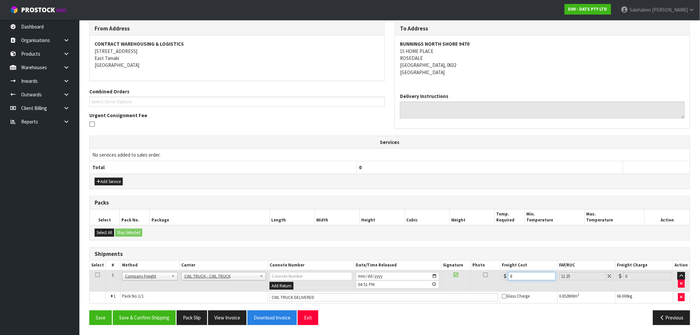
type input "8.9"
type input "81"
type input "90.11"
type input "81.5"
type input "90.67"
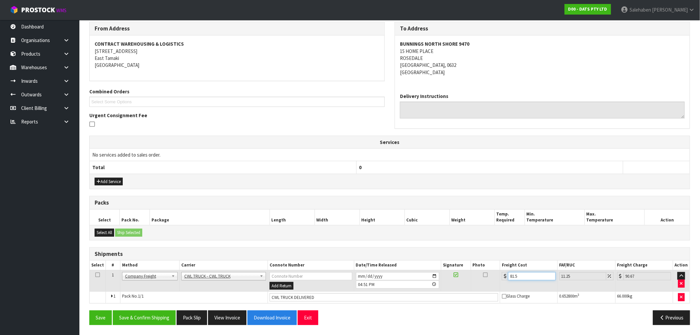
type input "81.59"
click at [142, 313] on button "Save & Confirm Shipping" at bounding box center [144, 317] width 63 height 14
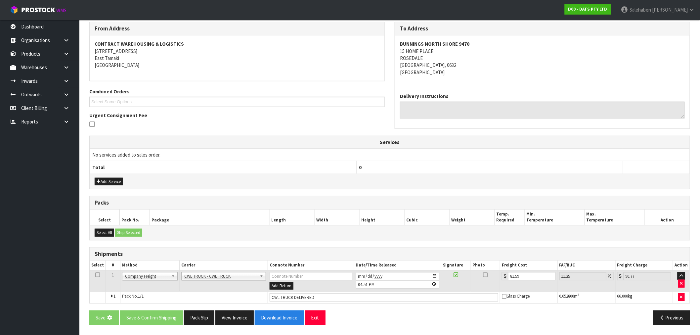
scroll to position [0, 0]
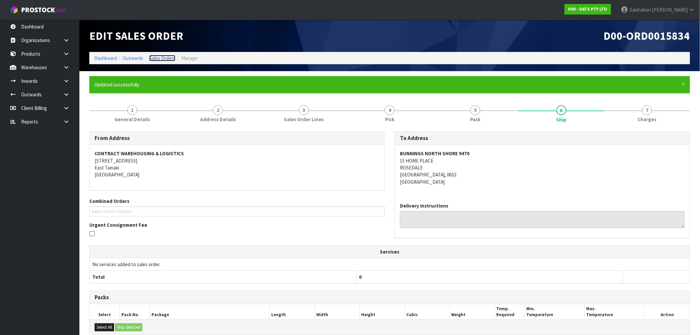
drag, startPoint x: 163, startPoint y: 57, endPoint x: 160, endPoint y: 61, distance: 4.5
click at [163, 57] on link "Sales Orders" at bounding box center [162, 58] width 26 height 6
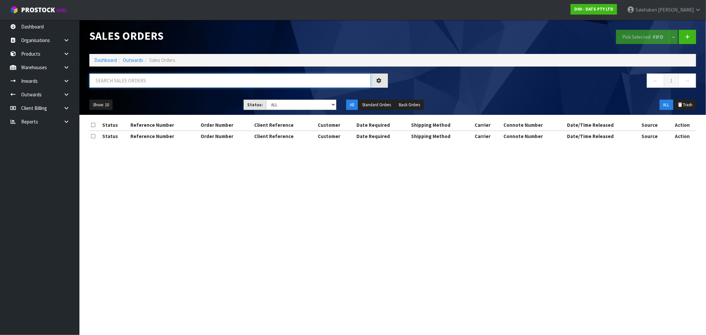
click at [141, 80] on input "text" at bounding box center [229, 80] width 281 height 14
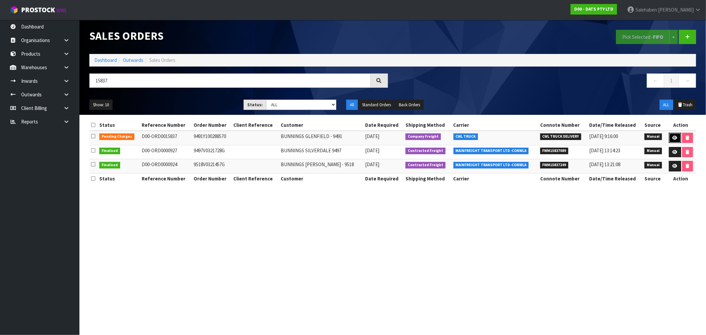
click at [674, 138] on icon at bounding box center [675, 138] width 5 height 4
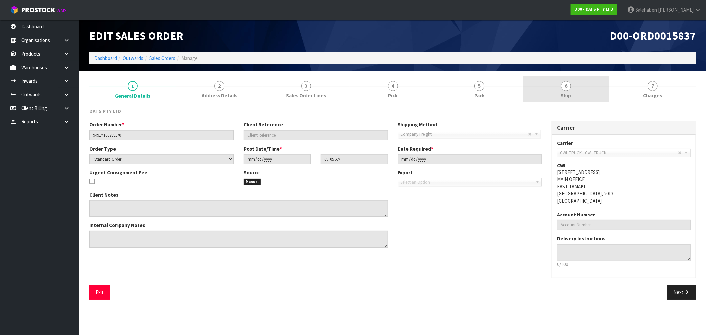
click at [567, 94] on span "Ship" at bounding box center [566, 95] width 10 height 7
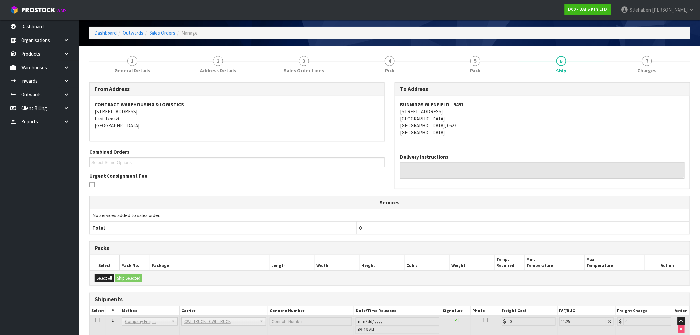
scroll to position [69, 0]
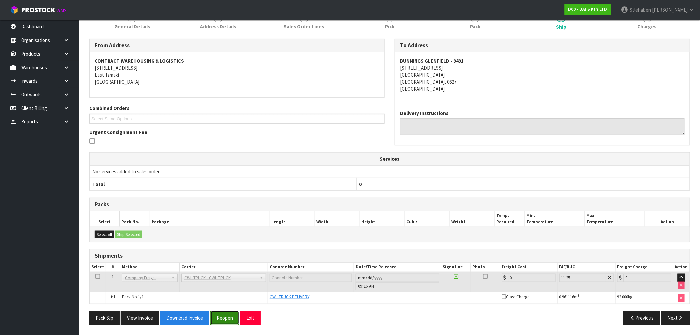
click at [222, 316] on button "Reopen" at bounding box center [224, 318] width 29 height 14
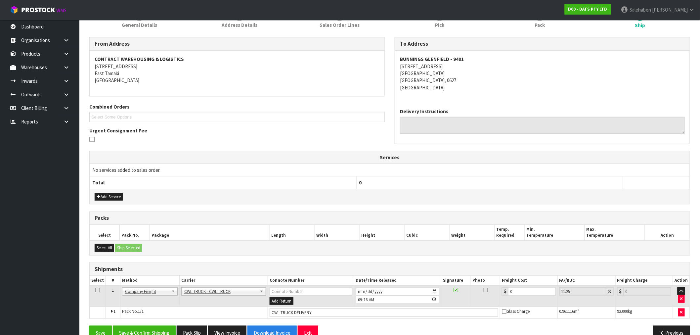
scroll to position [110, 0]
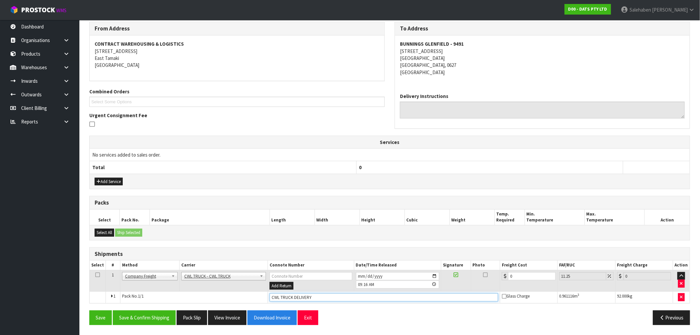
click at [318, 297] on input "CWL TRUCK DELIVERY" at bounding box center [384, 297] width 229 height 8
drag, startPoint x: 529, startPoint y: 275, endPoint x: 468, endPoint y: 287, distance: 61.9
click at [468, 287] on tr "1 Client Local Pickup Customer Local Pickup Company Freight Contracted Freight …" at bounding box center [390, 281] width 600 height 22
click at [140, 317] on button "Save & Confirm Shipping" at bounding box center [144, 317] width 63 height 14
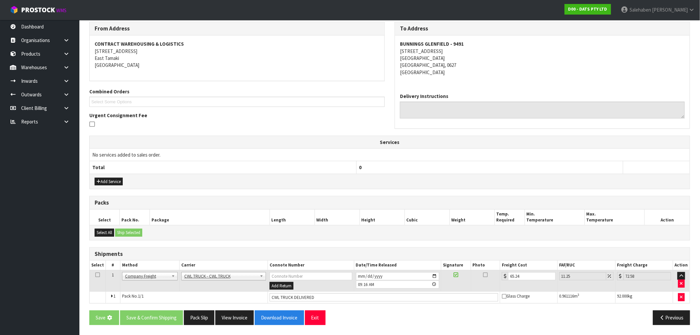
scroll to position [0, 0]
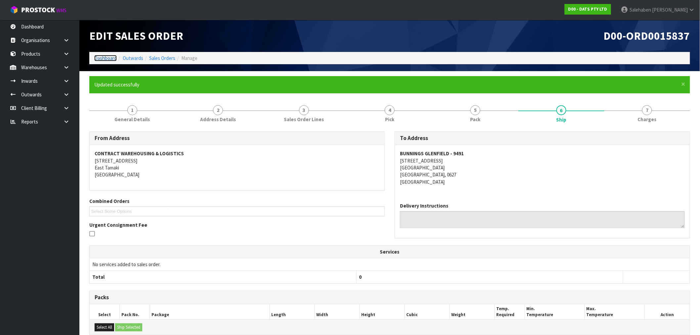
click at [107, 57] on link "Dashboard" at bounding box center [105, 58] width 23 height 6
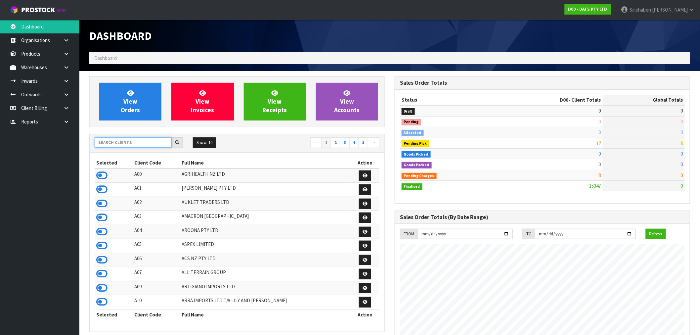
click at [113, 143] on input "text" at bounding box center [133, 142] width 77 height 10
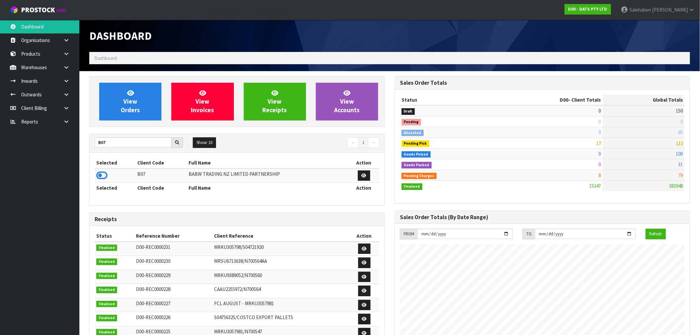
click at [100, 181] on td at bounding box center [115, 175] width 41 height 14
click at [101, 174] on icon at bounding box center [101, 175] width 11 height 10
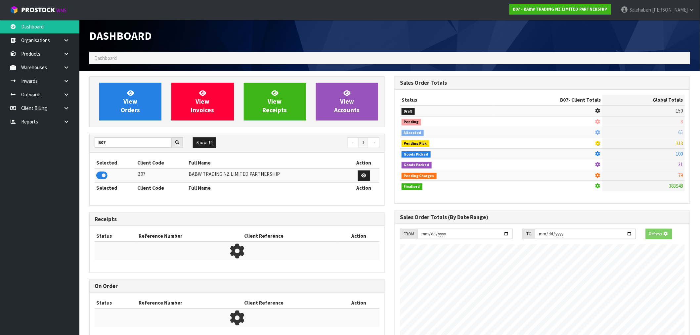
click at [124, 127] on div "View Orders View Invoices View Receipts View Accounts" at bounding box center [237, 101] width 296 height 51
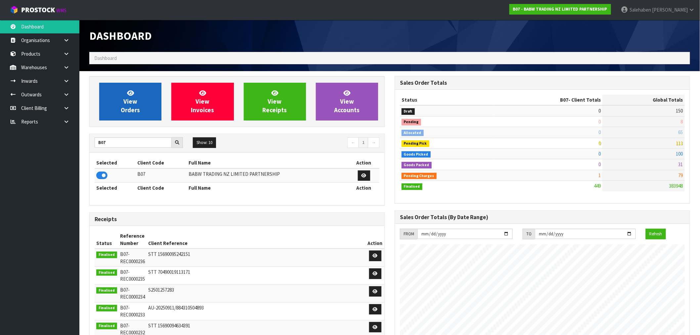
scroll to position [501, 305]
click at [131, 107] on span "View Orders" at bounding box center [130, 101] width 19 height 25
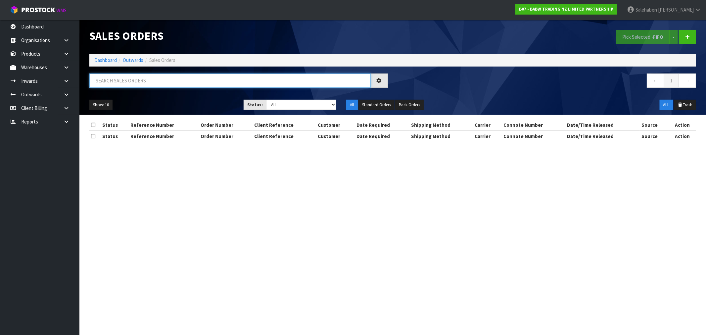
click at [138, 83] on input "text" at bounding box center [229, 80] width 281 height 14
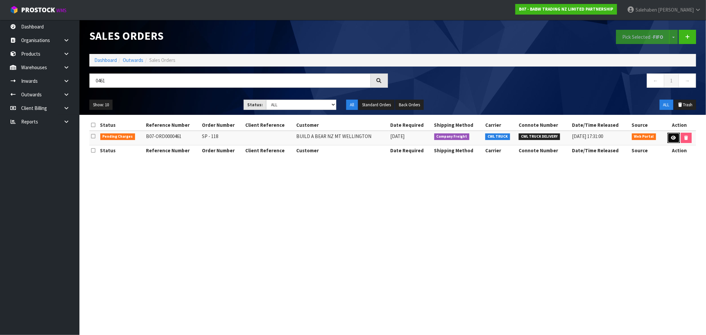
click at [674, 139] on icon at bounding box center [673, 138] width 5 height 4
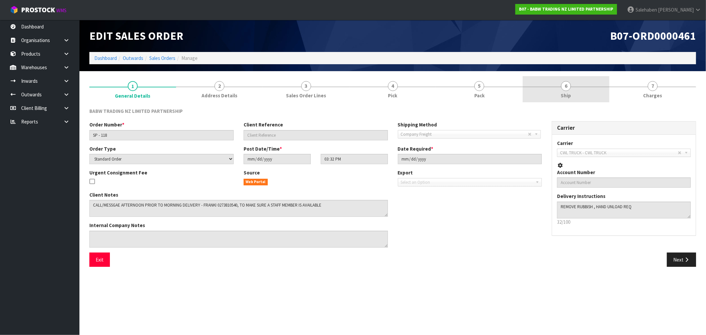
click at [567, 94] on span "Ship" at bounding box center [566, 95] width 10 height 7
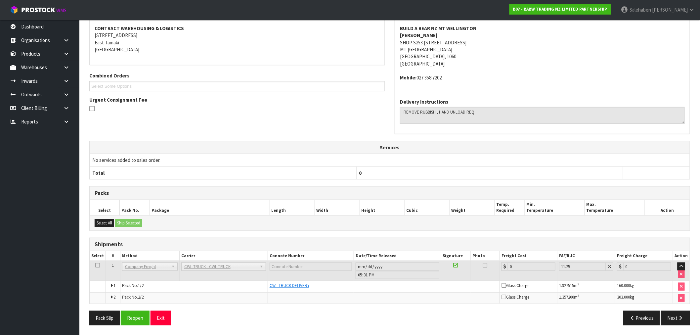
scroll to position [102, 0]
click at [137, 319] on button "Reopen" at bounding box center [135, 317] width 29 height 14
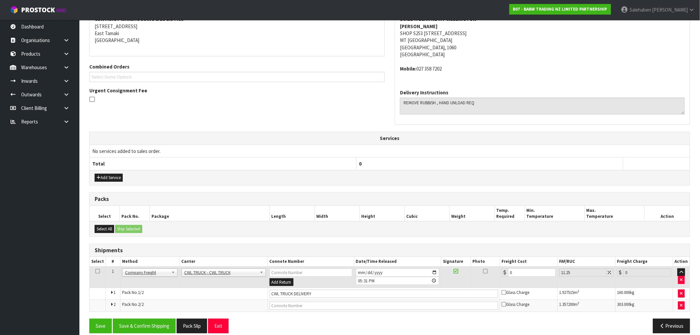
scroll to position [143, 0]
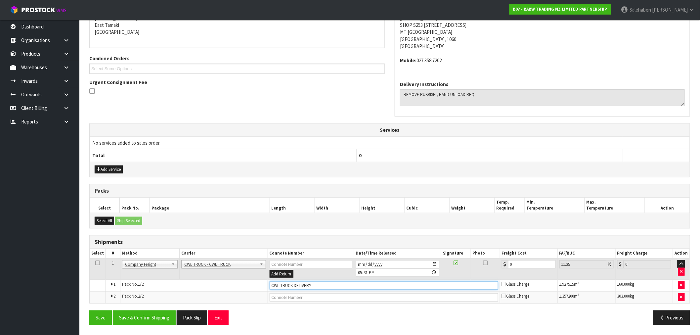
click at [330, 286] on input "CWL TRUCK DELIVERY" at bounding box center [384, 285] width 229 height 8
drag, startPoint x: 517, startPoint y: 267, endPoint x: 440, endPoint y: 275, distance: 77.2
click at [445, 275] on tr "1 Client Local Pickup Customer Local Pickup Company Freight Contracted Freight …" at bounding box center [390, 269] width 600 height 22
click at [149, 314] on button "Save & Confirm Shipping" at bounding box center [144, 317] width 63 height 14
